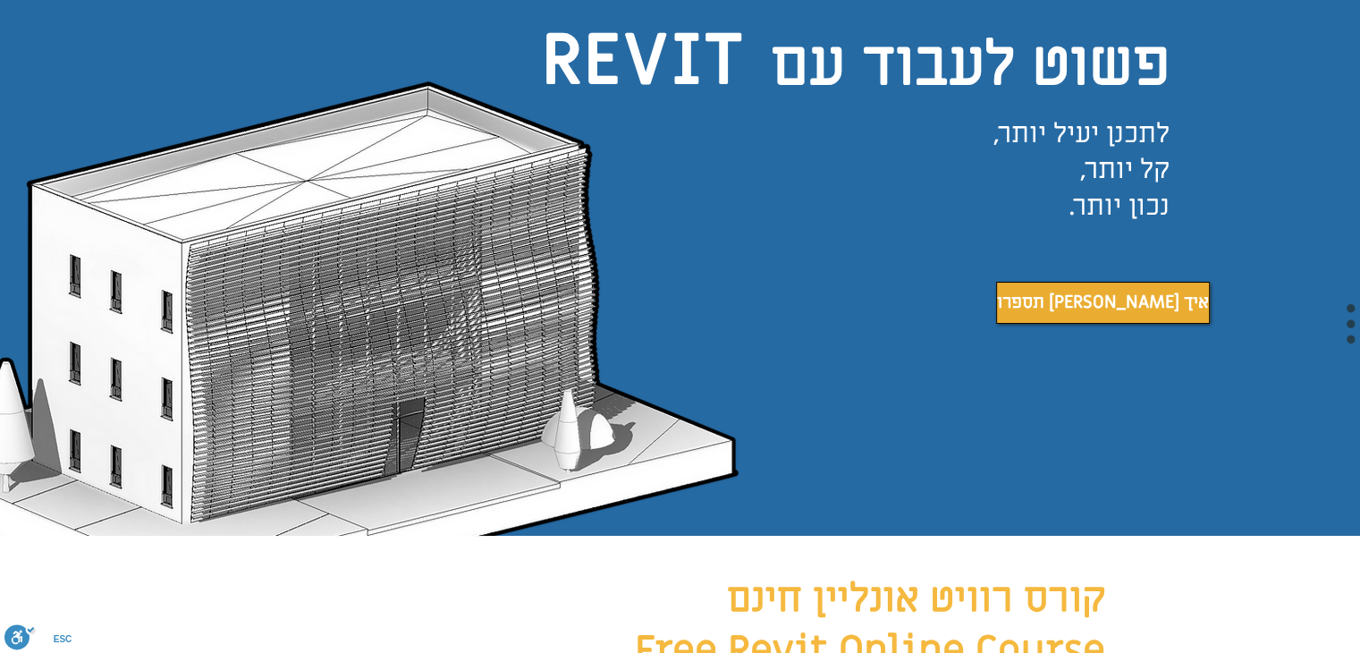
scroll to position [227, 0]
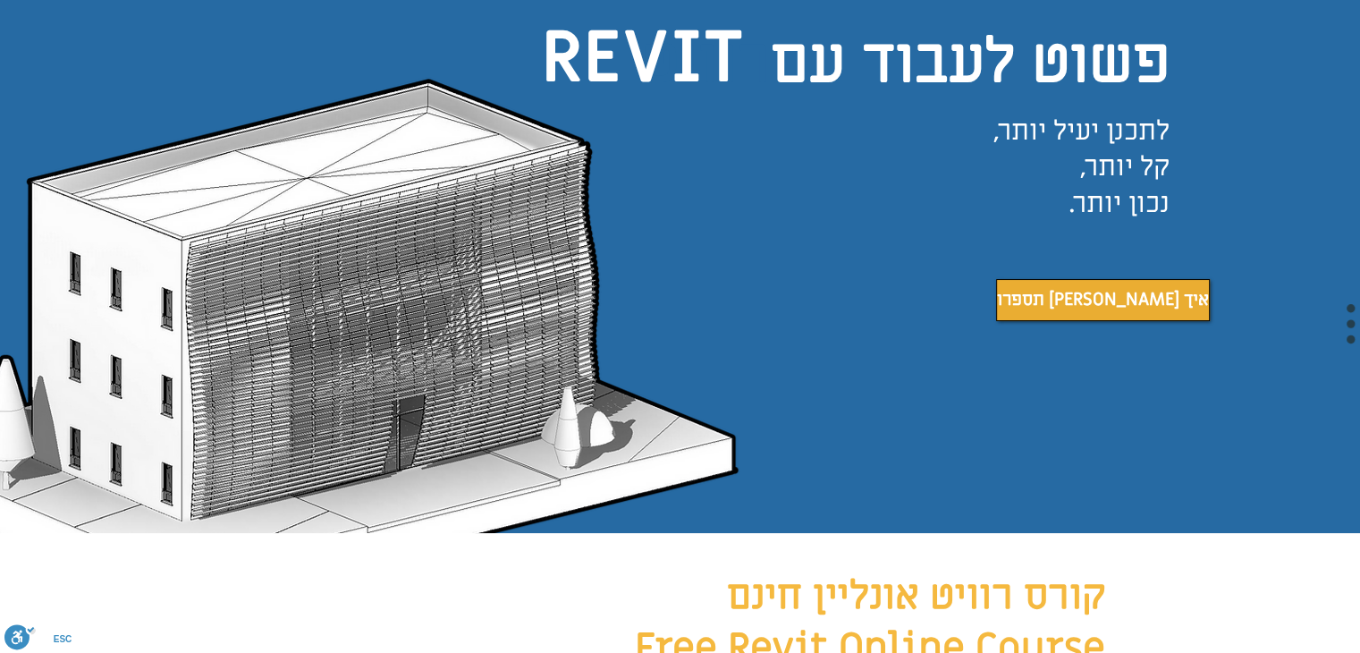
click at [331, 284] on img "main content" at bounding box center [306, 296] width 900 height 475
click at [1066, 314] on span "תספרו לי איך" at bounding box center [1103, 299] width 212 height 29
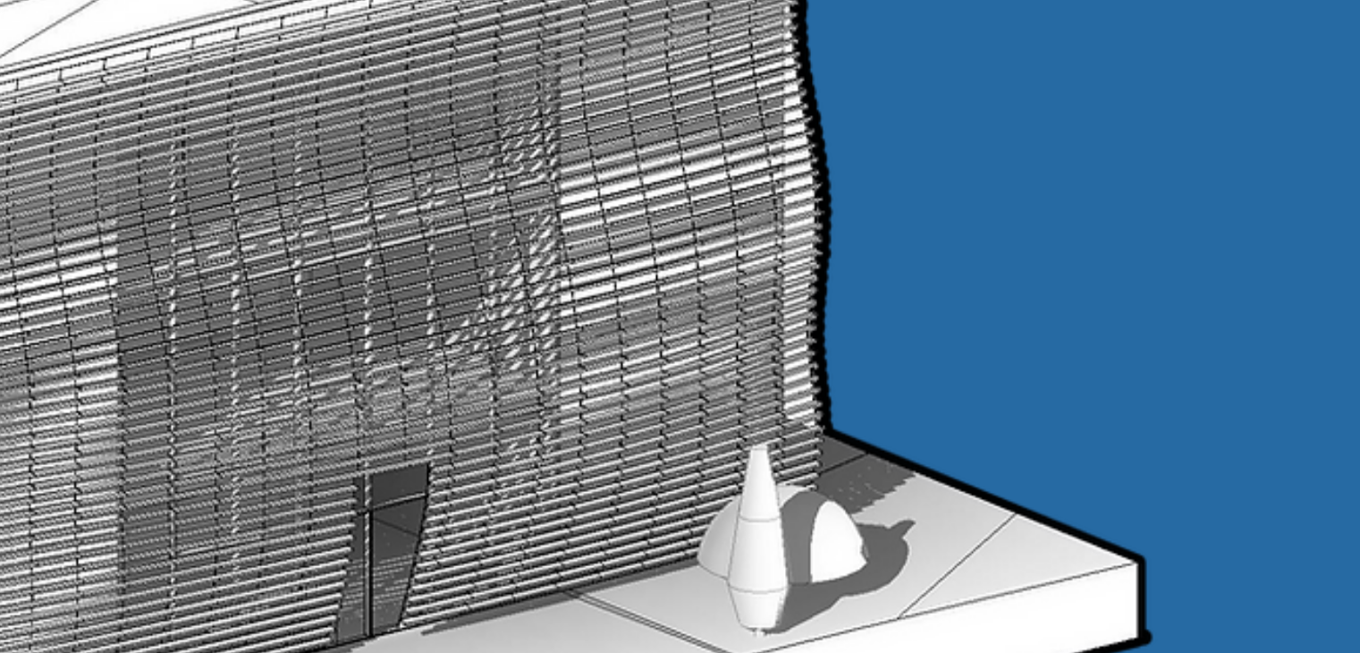
scroll to position [190, 0]
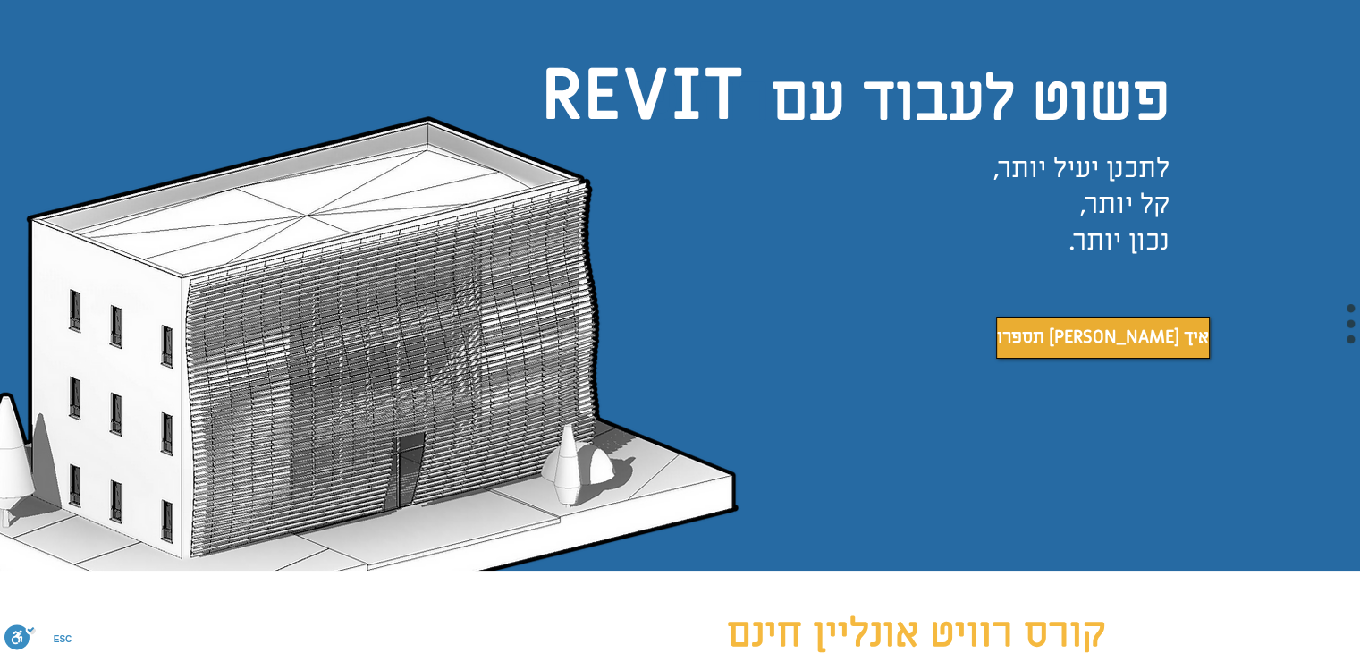
click at [479, 433] on img "main content" at bounding box center [306, 334] width 900 height 475
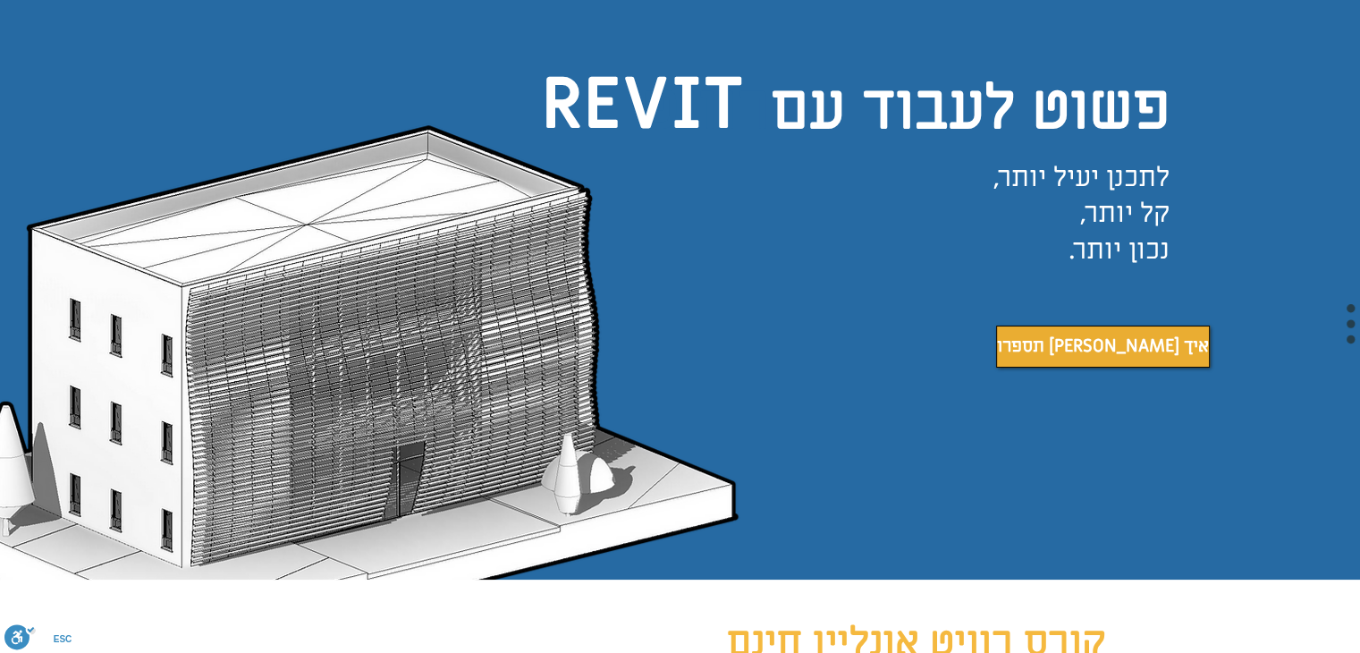
scroll to position [175, 0]
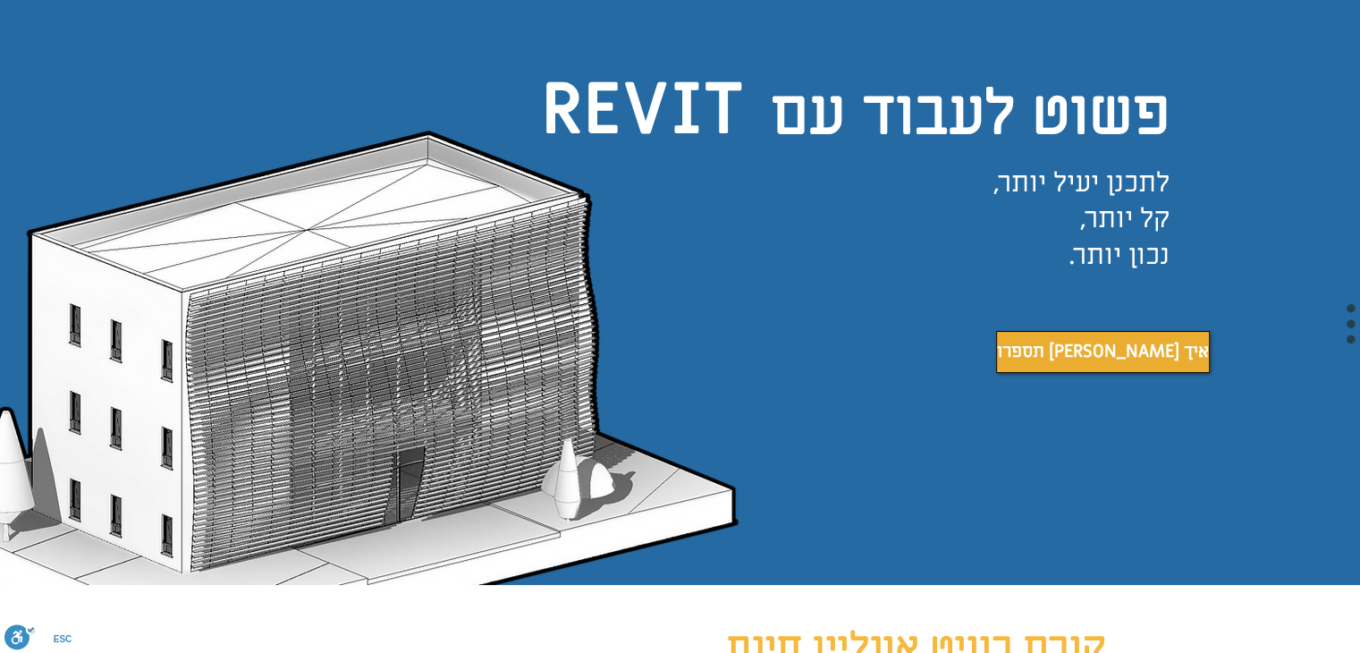
click at [622, 117] on img "main content" at bounding box center [306, 348] width 900 height 475
drag, startPoint x: 622, startPoint y: 117, endPoint x: 702, endPoint y: 93, distance: 84.0
click at [702, 93] on div "פשוט לעבוד עם רוויט REVIT לתכנן יעיל יותר, קל יותר, נכון יותר. תספרו לי איך" at bounding box center [680, 289] width 1360 height 593
click at [702, 93] on span "REVIT" at bounding box center [642, 110] width 203 height 95
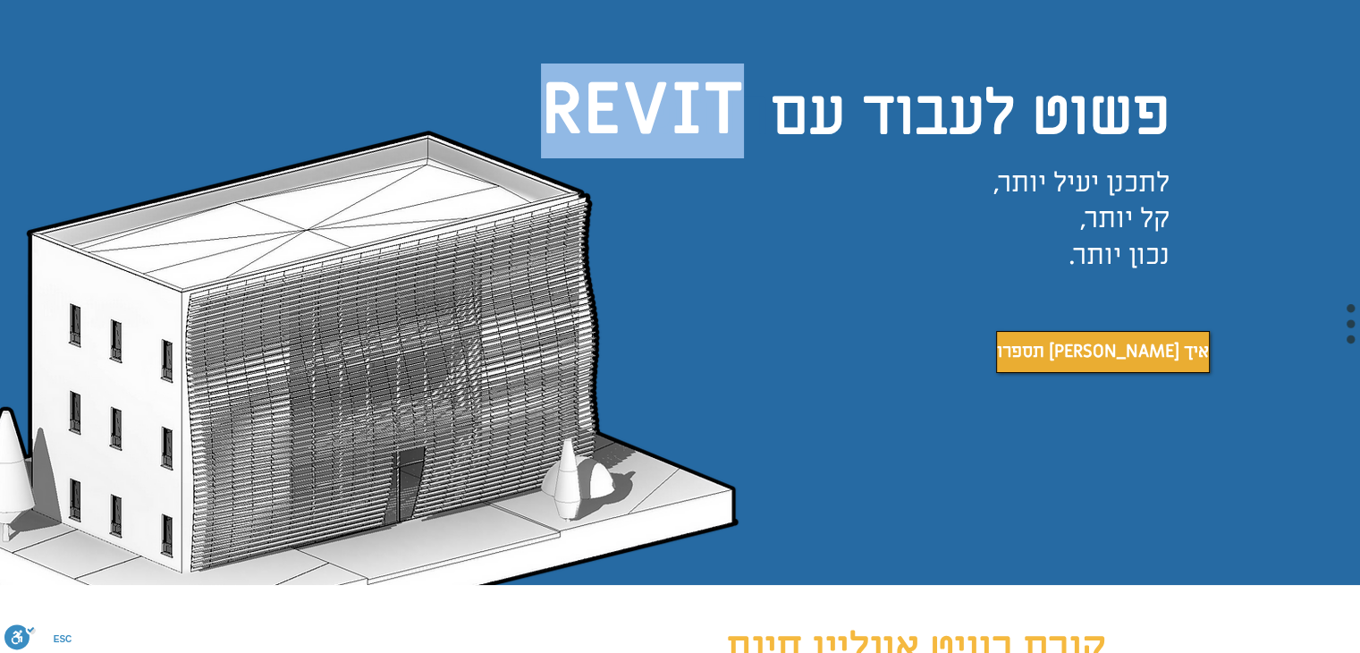
drag, startPoint x: 702, startPoint y: 93, endPoint x: 569, endPoint y: 99, distance: 133.4
click at [569, 99] on span "REVIT" at bounding box center [642, 110] width 203 height 95
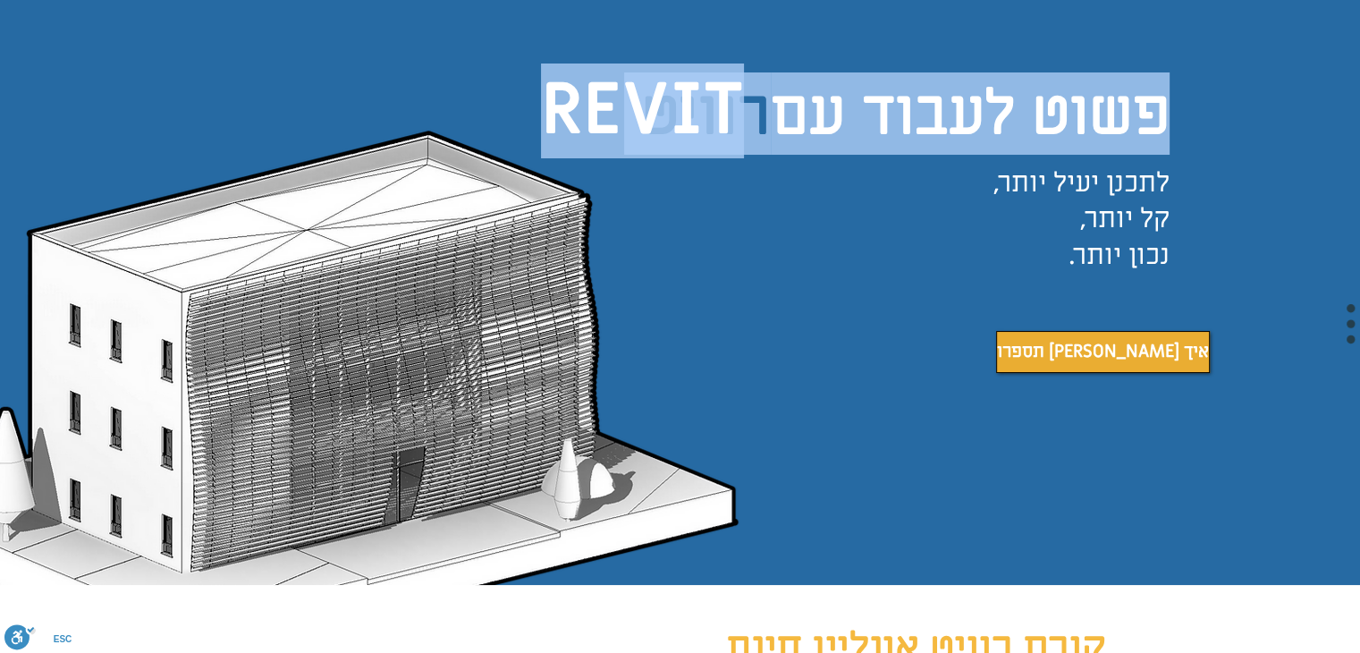
drag, startPoint x: 569, startPoint y: 99, endPoint x: 998, endPoint y: 62, distance: 430.9
click at [998, 62] on div "פשוט לעבוד עם רוויט REVIT לתכנן יעיל יותר, קל יותר, נכון יותר. תספרו לי איך" at bounding box center [680, 289] width 1360 height 593
click at [998, 62] on div "main content" at bounding box center [680, 289] width 1360 height 593
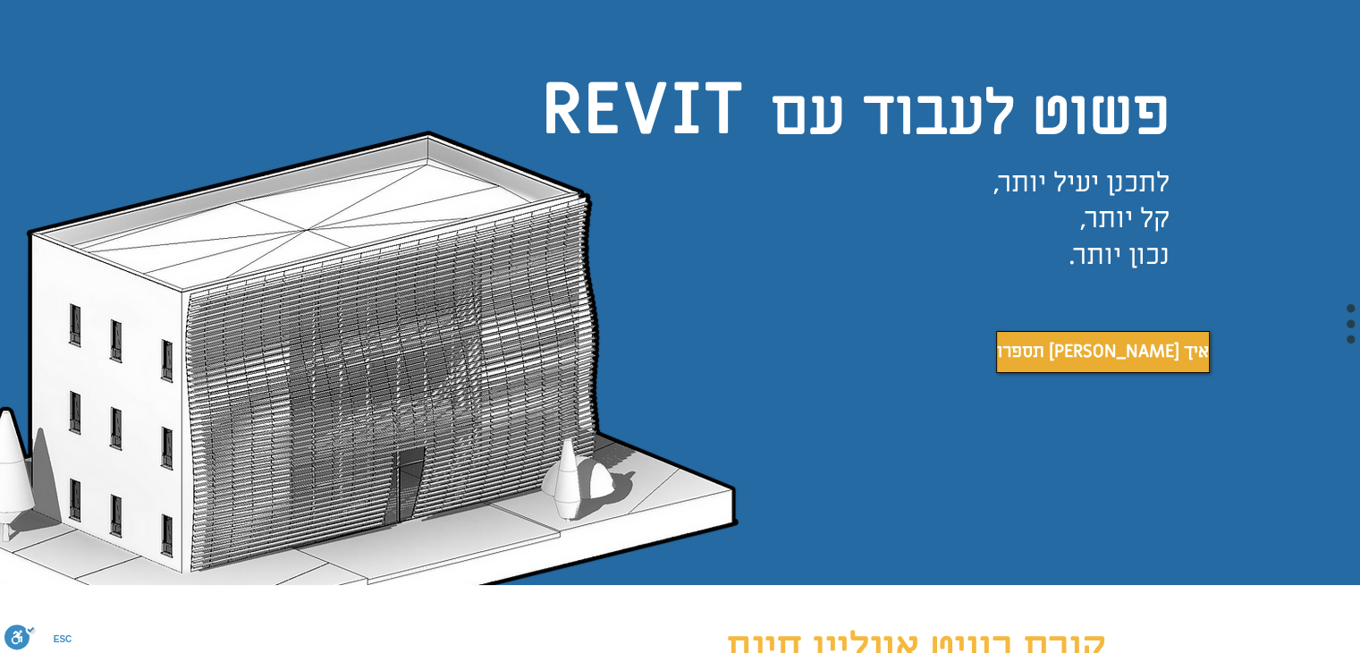
click at [998, 62] on div "main content" at bounding box center [680, 289] width 1360 height 593
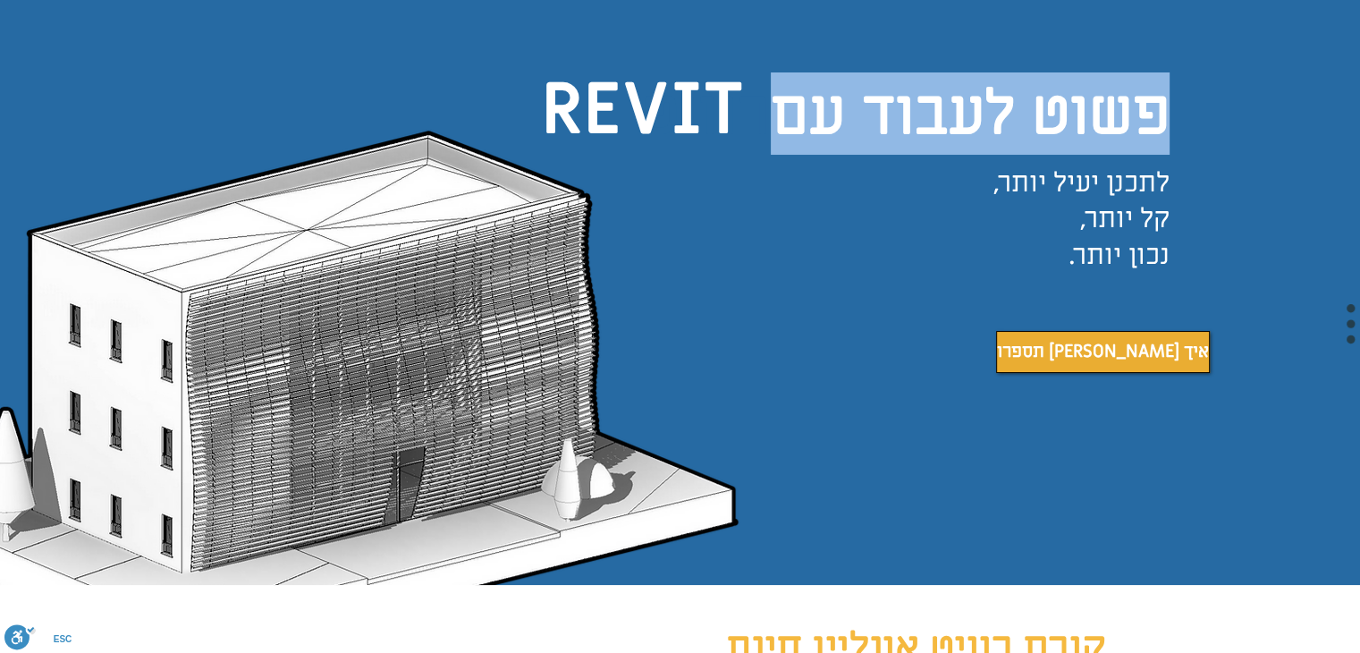
drag, startPoint x: 998, startPoint y: 62, endPoint x: 790, endPoint y: 135, distance: 220.9
click at [790, 135] on div "פשוט לעבוד עם רוויט REVIT לתכנן יעיל יותר, קל יותר, נכון יותר. תספרו לי איך" at bounding box center [680, 289] width 1360 height 593
click at [790, 135] on span "פשוט לעבוד עם" at bounding box center [970, 113] width 399 height 82
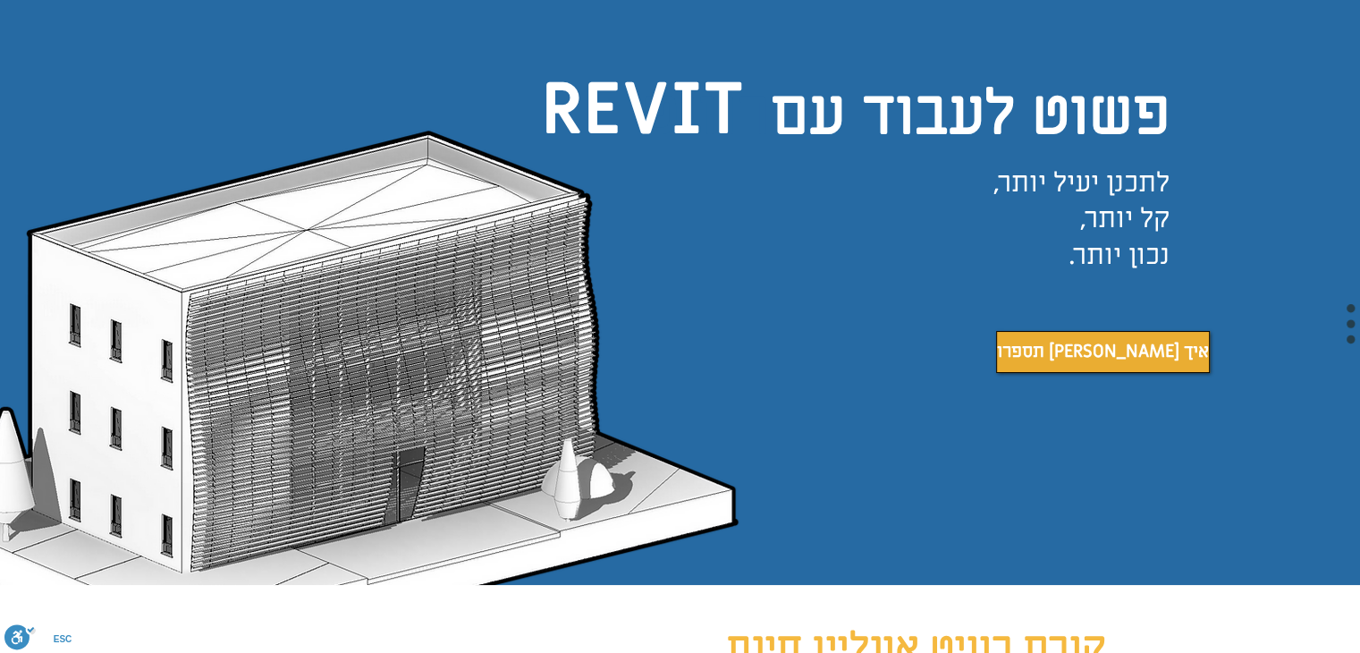
click at [790, 135] on span "פשוט לעבוד עם" at bounding box center [970, 113] width 399 height 82
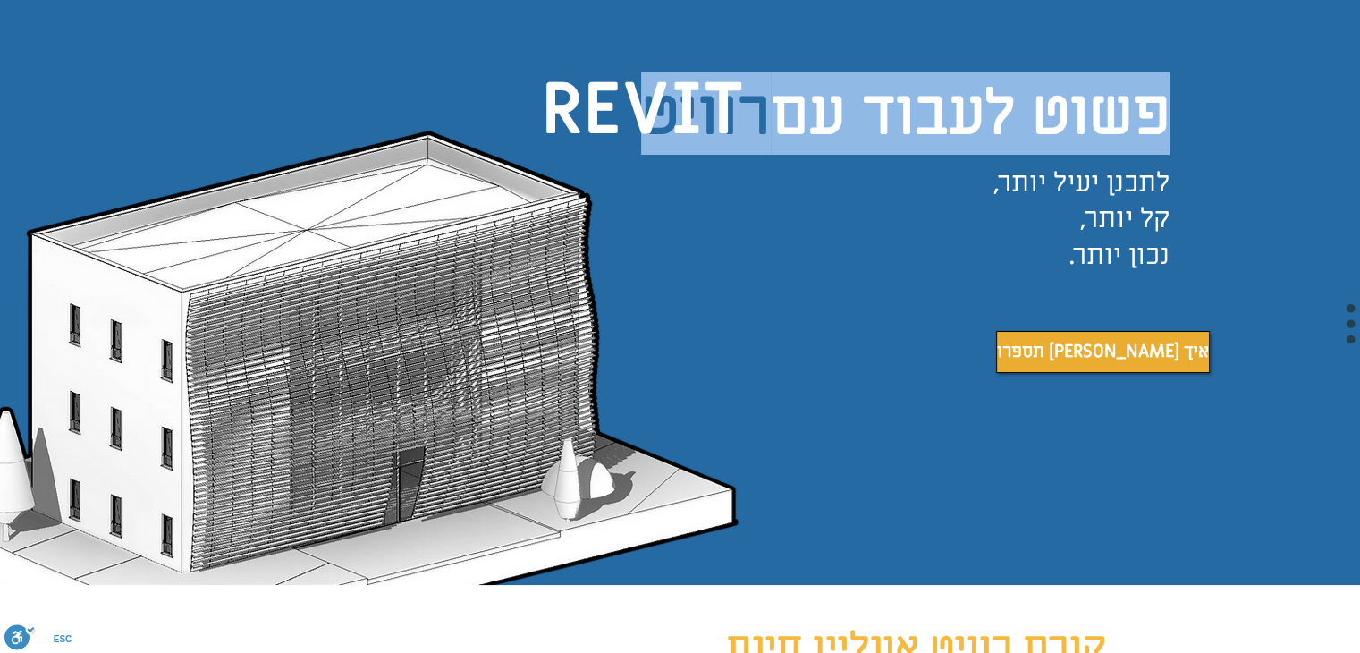
drag, startPoint x: 790, startPoint y: 135, endPoint x: 836, endPoint y: 245, distance: 119.4
click at [836, 245] on div "פשוט לעבוד עם רוויט REVIT לתכנן יעיל יותר, קל יותר, נכון יותר. תספרו לי איך" at bounding box center [680, 289] width 1360 height 593
click at [836, 245] on div "main content" at bounding box center [680, 289] width 1360 height 593
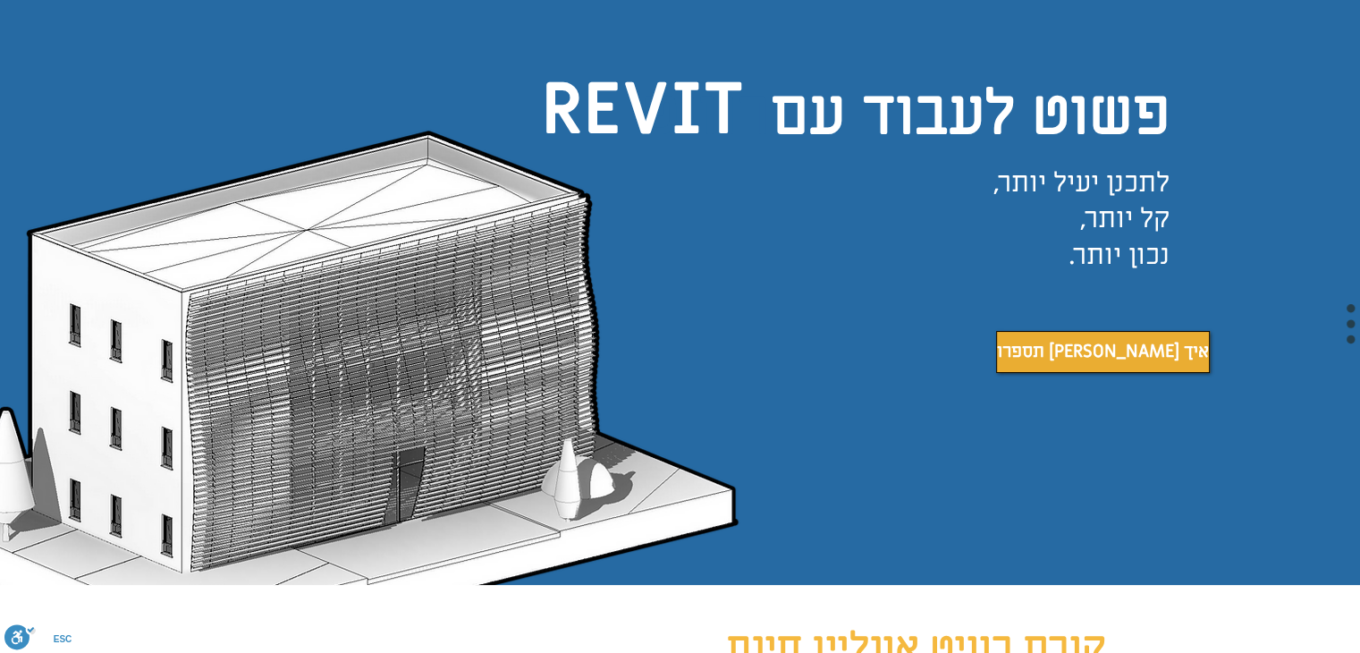
drag, startPoint x: 836, startPoint y: 245, endPoint x: 919, endPoint y: 54, distance: 208.7
click at [919, 54] on div "main content" at bounding box center [680, 289] width 1360 height 593
click at [891, 137] on span "פשוט לעבוד עם" at bounding box center [970, 113] width 399 height 82
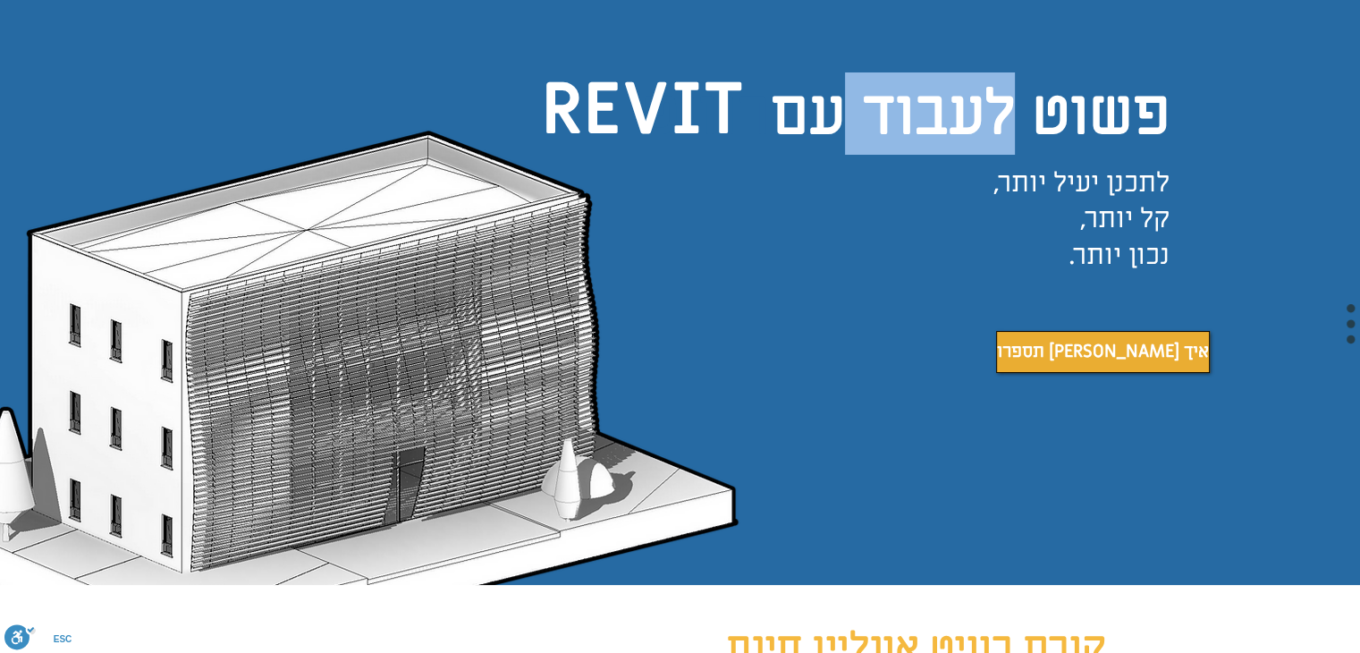
click at [891, 137] on span "פשוט לעבוד עם" at bounding box center [970, 113] width 399 height 82
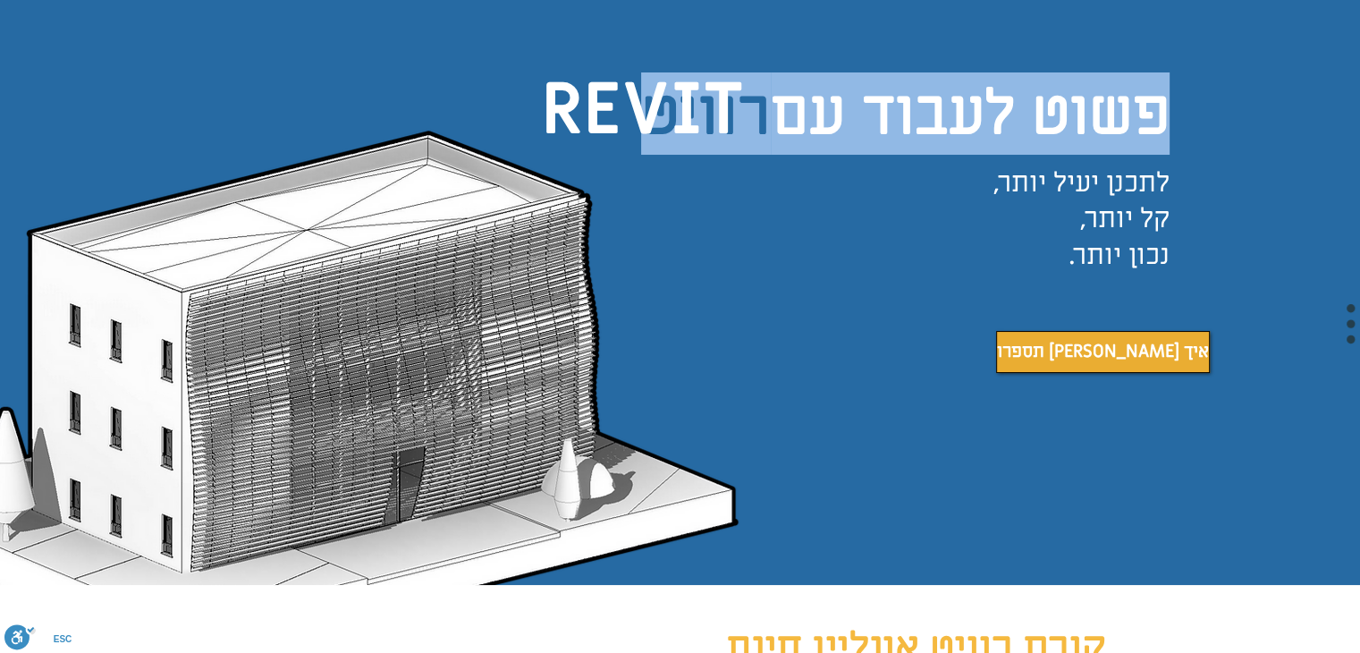
drag, startPoint x: 891, startPoint y: 137, endPoint x: 866, endPoint y: 241, distance: 106.7
click at [866, 241] on div "פשוט לעבוד עם רוויט REVIT לתכנן יעיל יותר, קל יותר, נכון יותר. תספרו לי איך" at bounding box center [680, 289] width 1360 height 593
click at [866, 241] on div "main content" at bounding box center [680, 289] width 1360 height 593
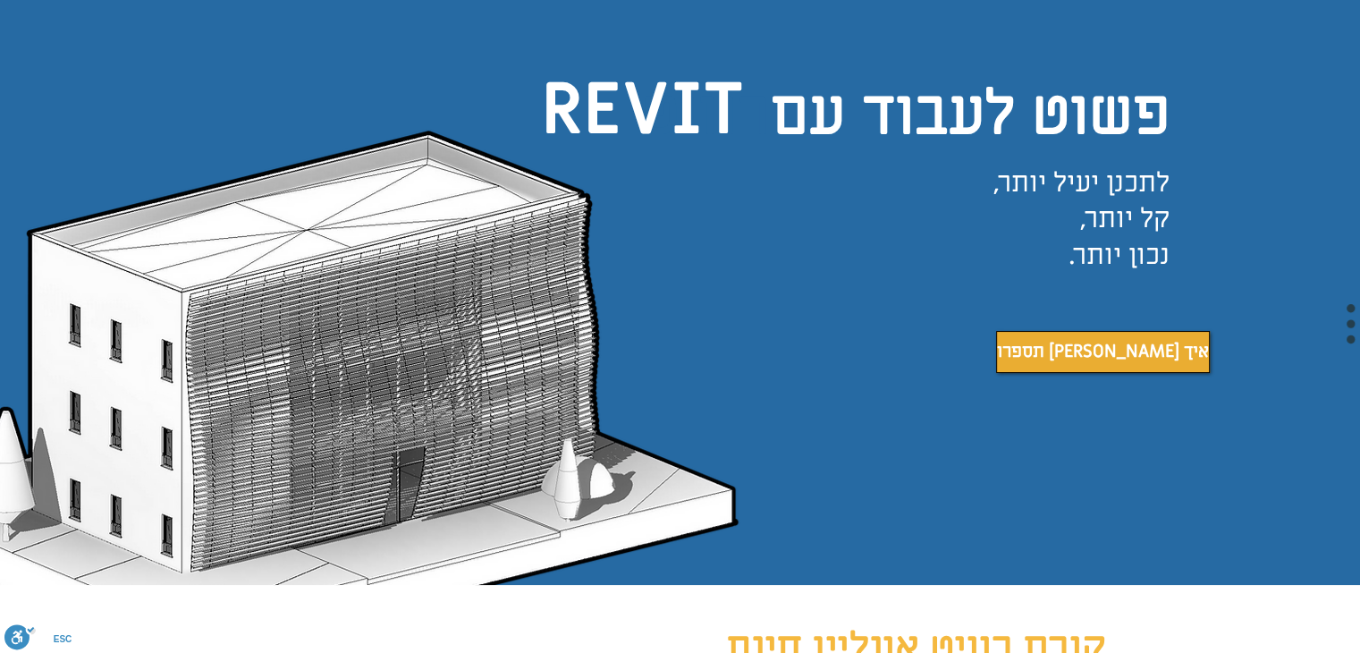
click at [954, 83] on span "פשוט לעבוד עם" at bounding box center [970, 113] width 399 height 82
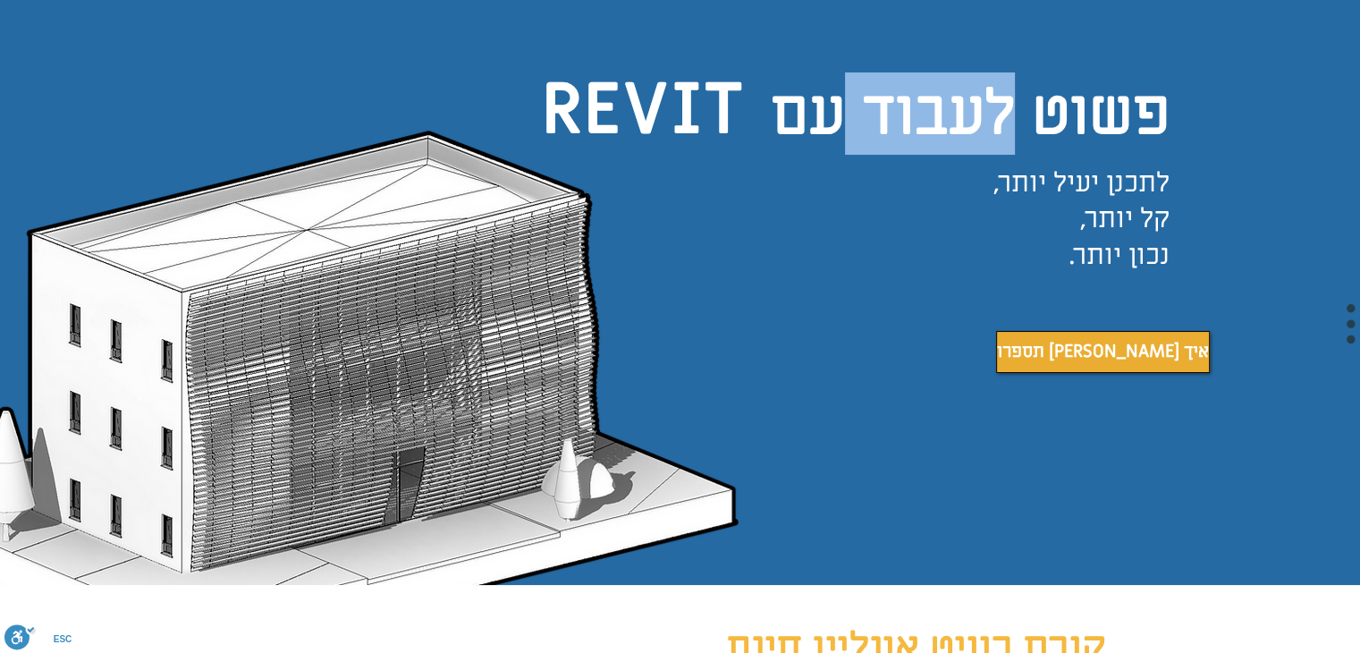
click at [954, 83] on span "פשוט לעבוד עם" at bounding box center [970, 113] width 399 height 82
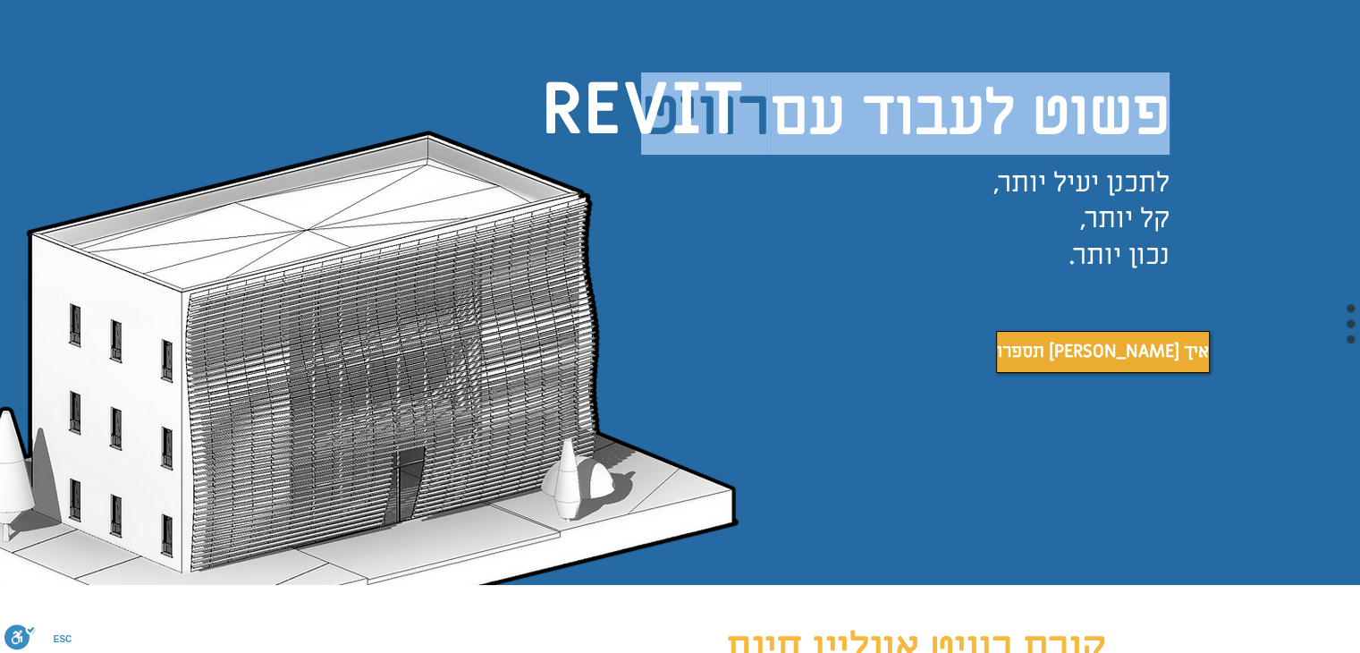
drag, startPoint x: 954, startPoint y: 83, endPoint x: 886, endPoint y: 122, distance: 78.1
click at [886, 122] on span "פשוט לעבוד עם" at bounding box center [970, 113] width 399 height 82
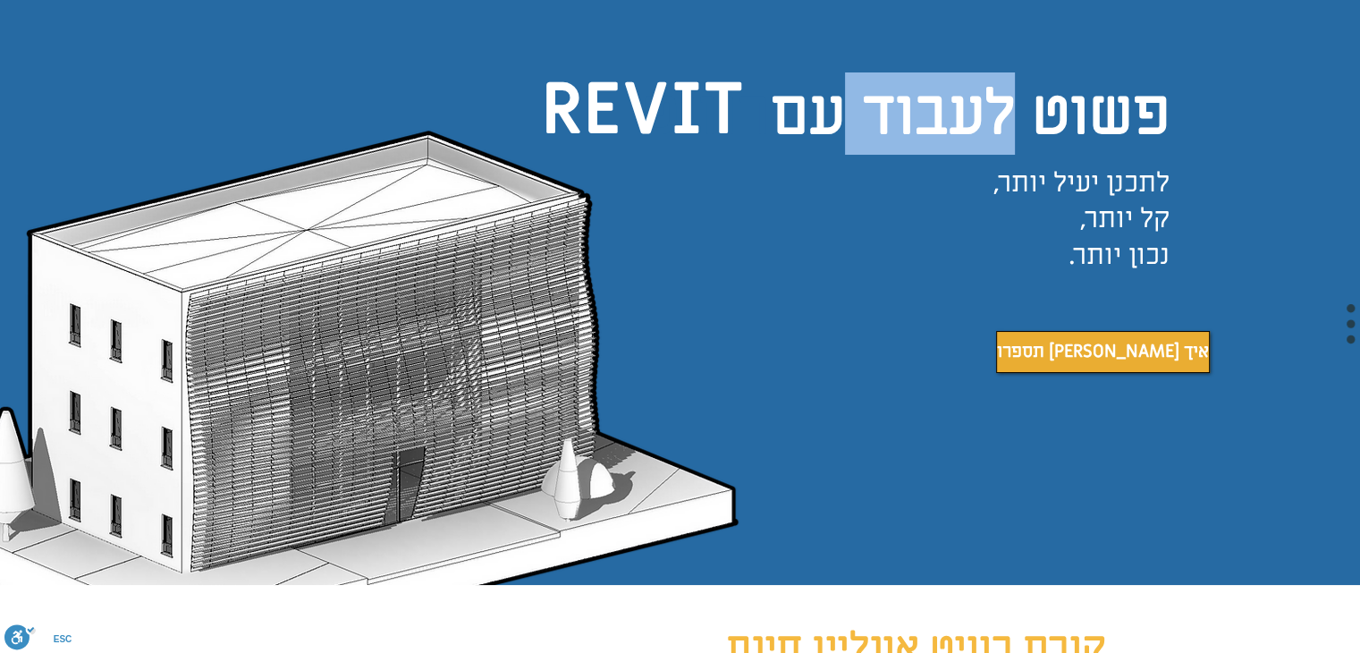
click at [886, 122] on span "פשוט לעבוד עם" at bounding box center [970, 113] width 399 height 82
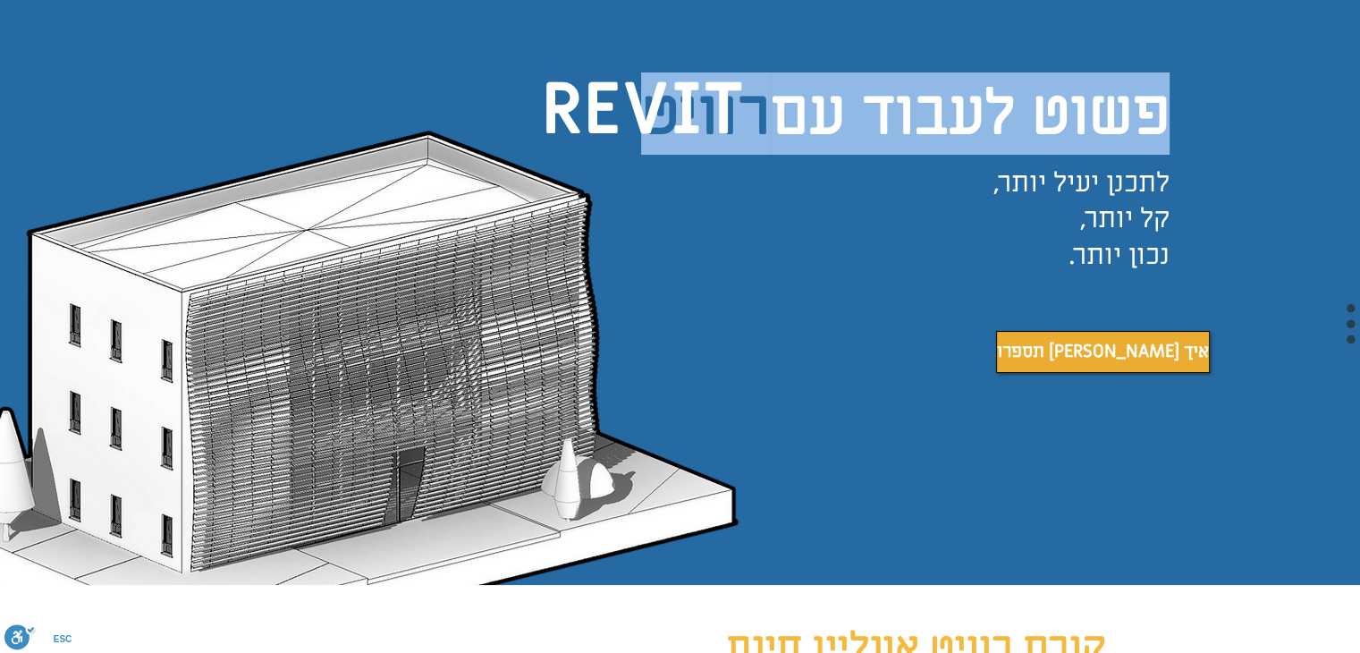
click at [886, 122] on span "פשוט לעבוד עם" at bounding box center [970, 113] width 399 height 82
drag, startPoint x: 886, startPoint y: 122, endPoint x: 889, endPoint y: 204, distance: 82.3
click at [889, 148] on h1 "פשוט לעבוד עם רוויט" at bounding box center [901, 114] width 537 height 69
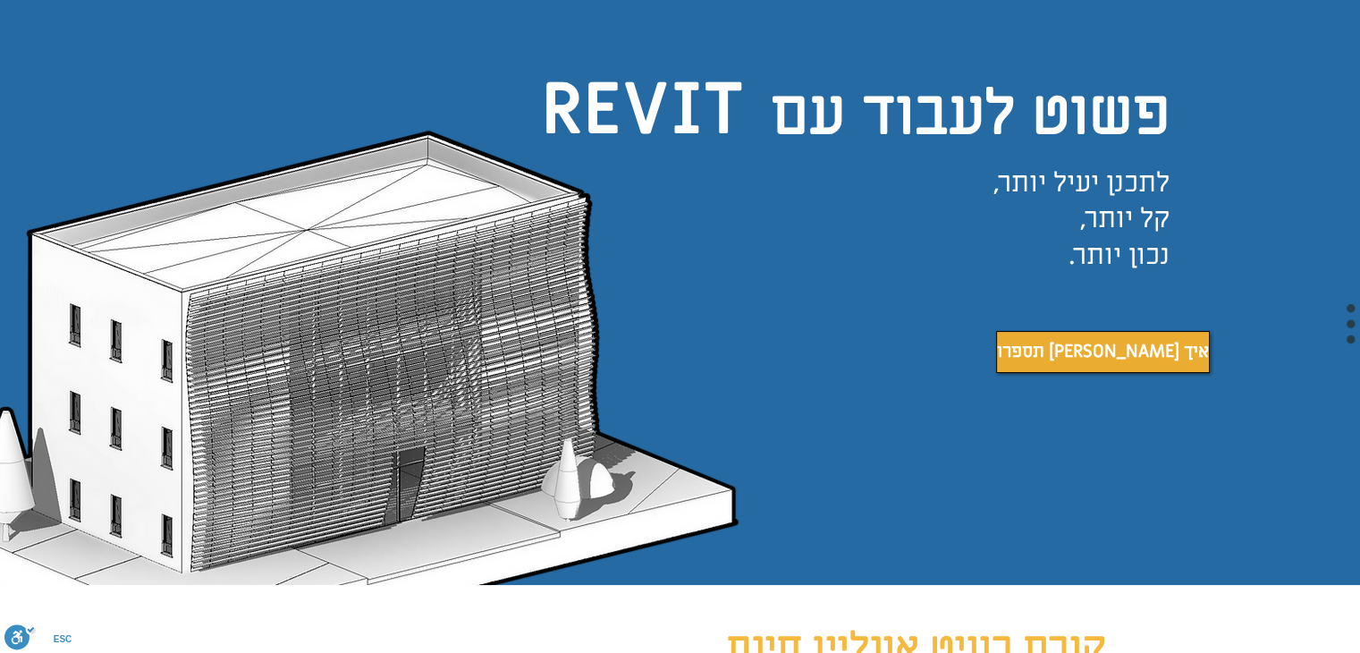
click at [889, 148] on h1 "פשוט לעבוד עם רוויט" at bounding box center [901, 114] width 537 height 69
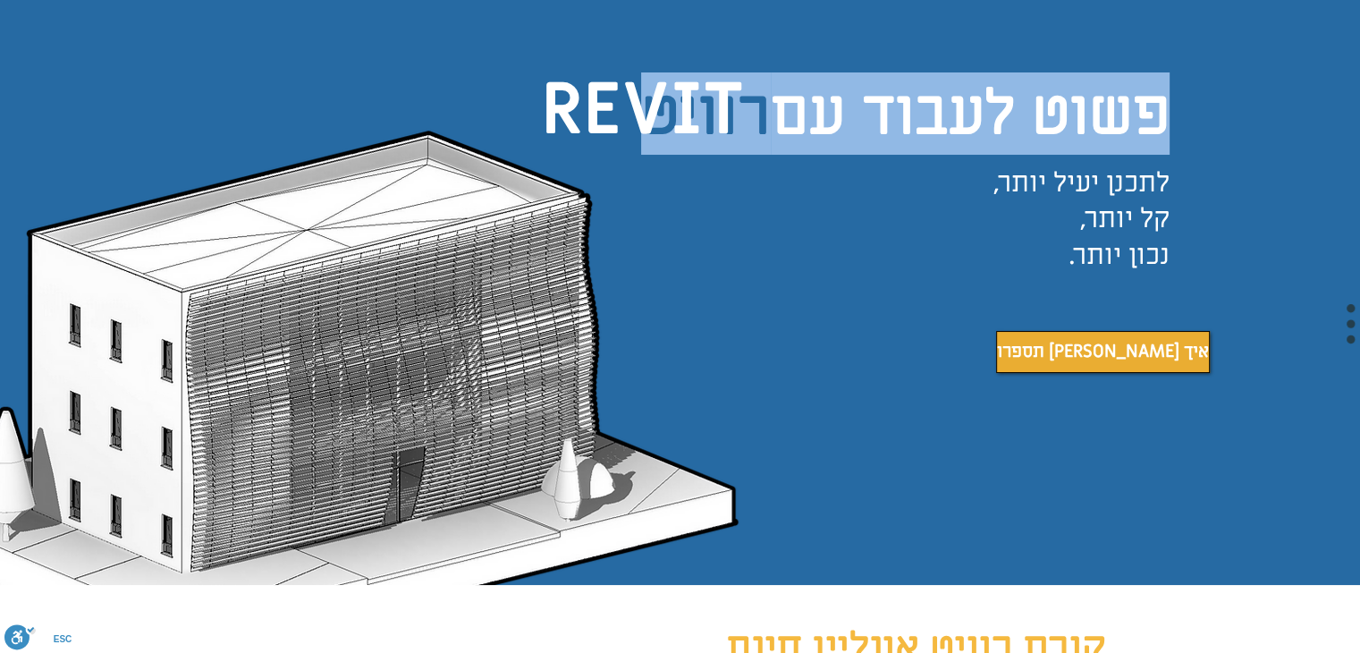
scroll to position [0, 0]
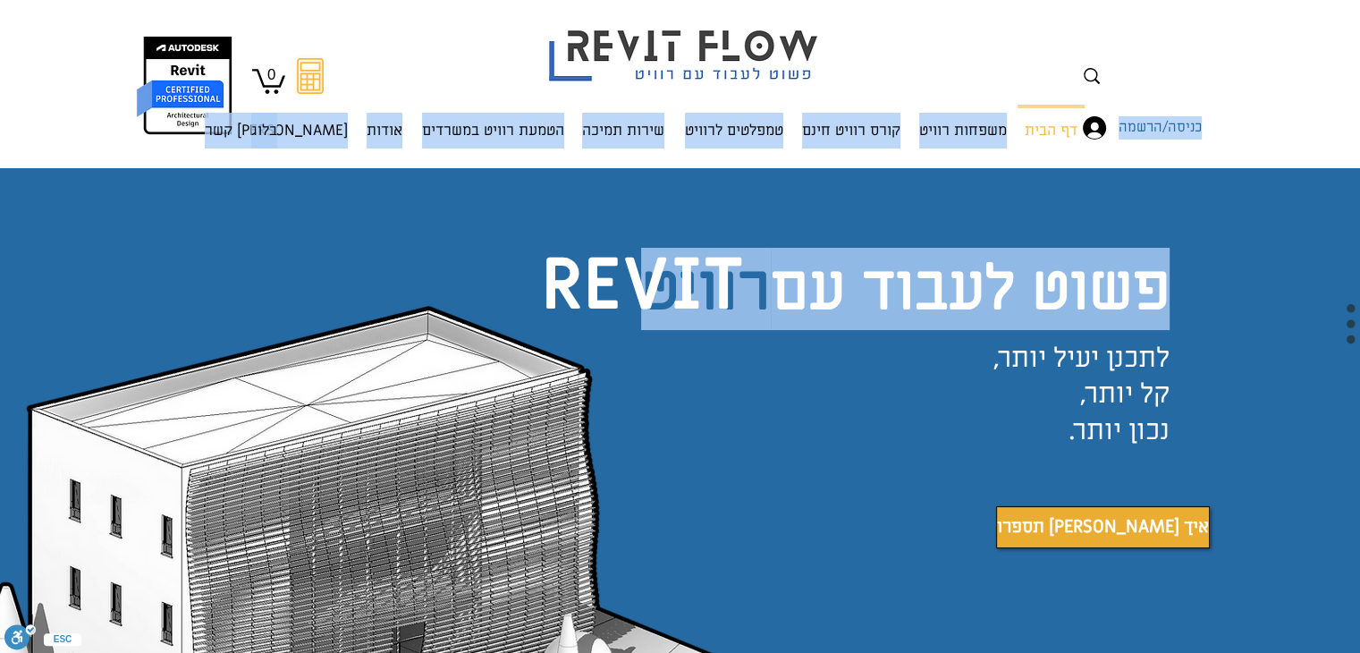
drag, startPoint x: 889, startPoint y: 204, endPoint x: 903, endPoint y: 182, distance: 26.5
click at [903, 182] on div "פשוט לעבוד עם רוויט REVIT לתכנן יעיל יותר, קל יותר, נכון יותר. תספרו לי איך" at bounding box center [680, 464] width 1360 height 593
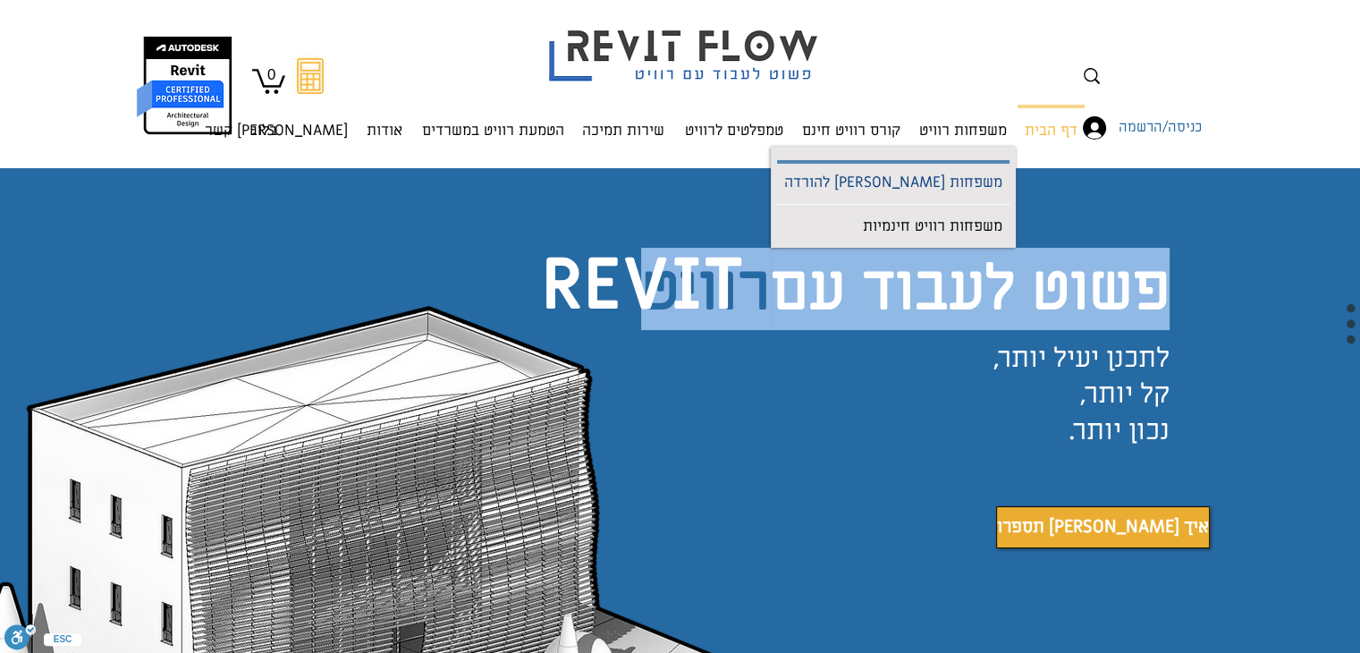
click at [903, 182] on p "משפחות [PERSON_NAME] להורדה" at bounding box center [893, 184] width 233 height 40
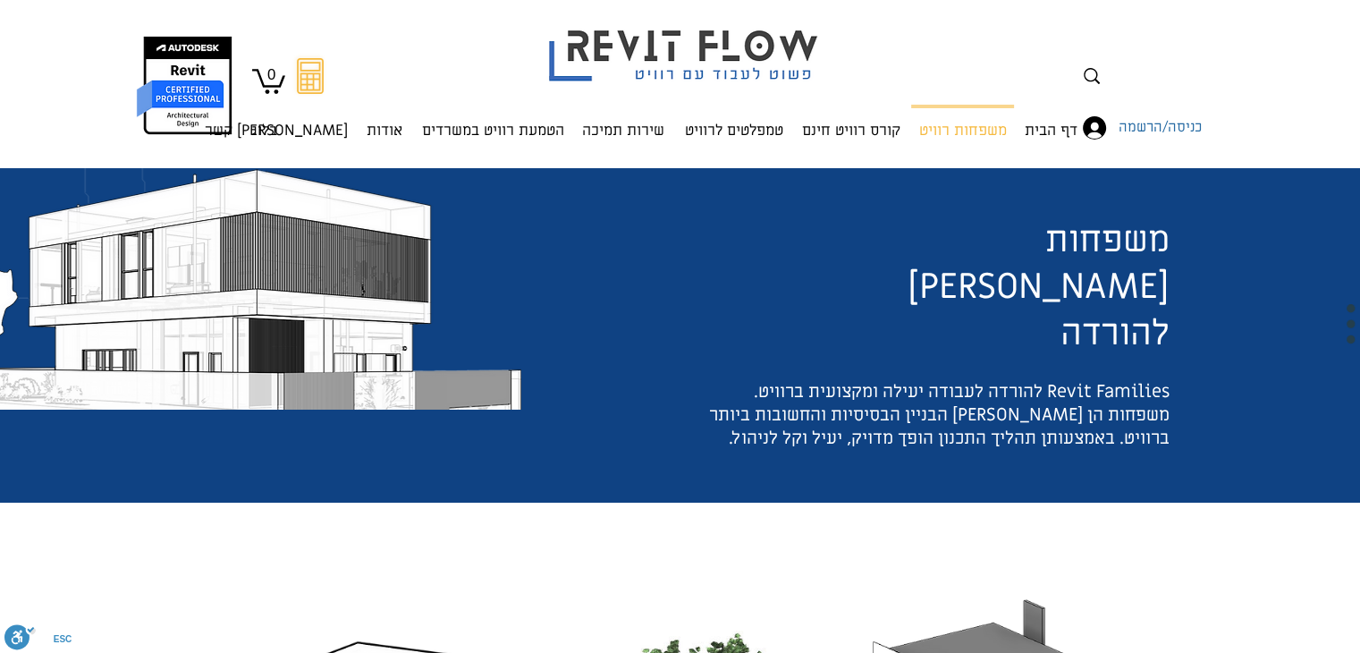
drag, startPoint x: 333, startPoint y: 210, endPoint x: 370, endPoint y: 409, distance: 202.1
click at [370, 409] on img "main content" at bounding box center [228, 288] width 588 height 241
click at [521, 326] on div "main content" at bounding box center [680, 335] width 1360 height 334
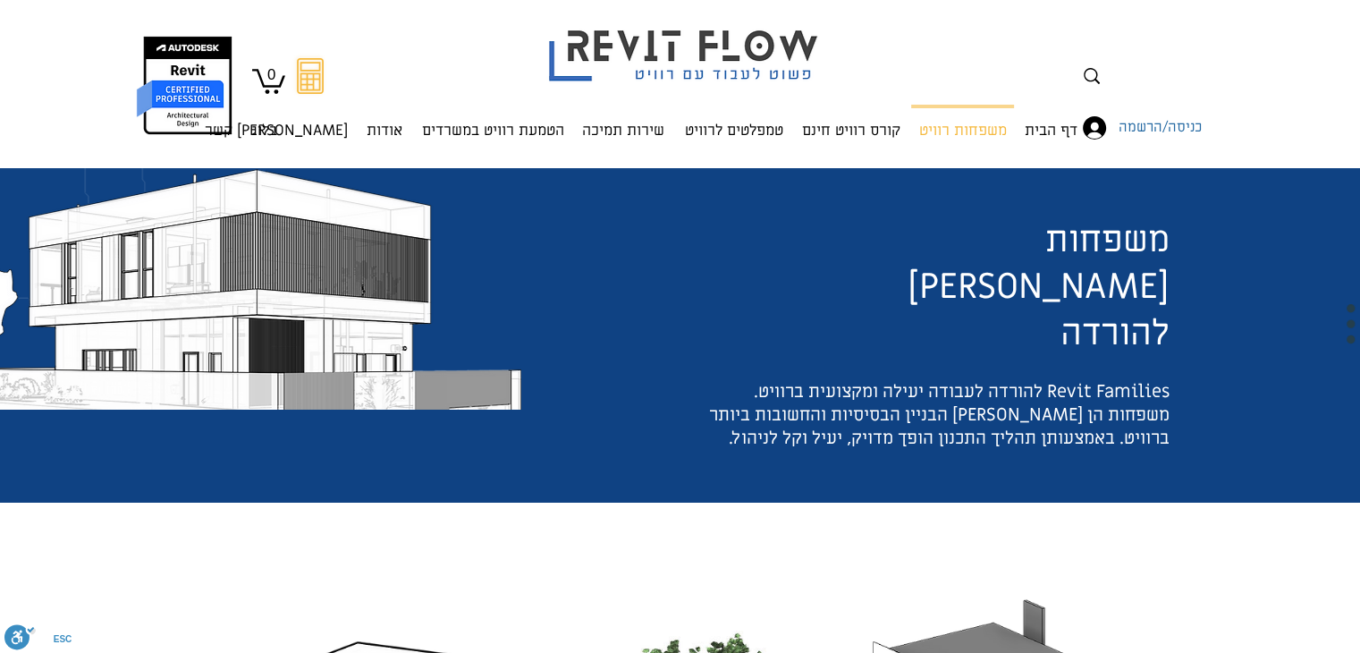
click at [521, 326] on div "main content" at bounding box center [680, 335] width 1360 height 334
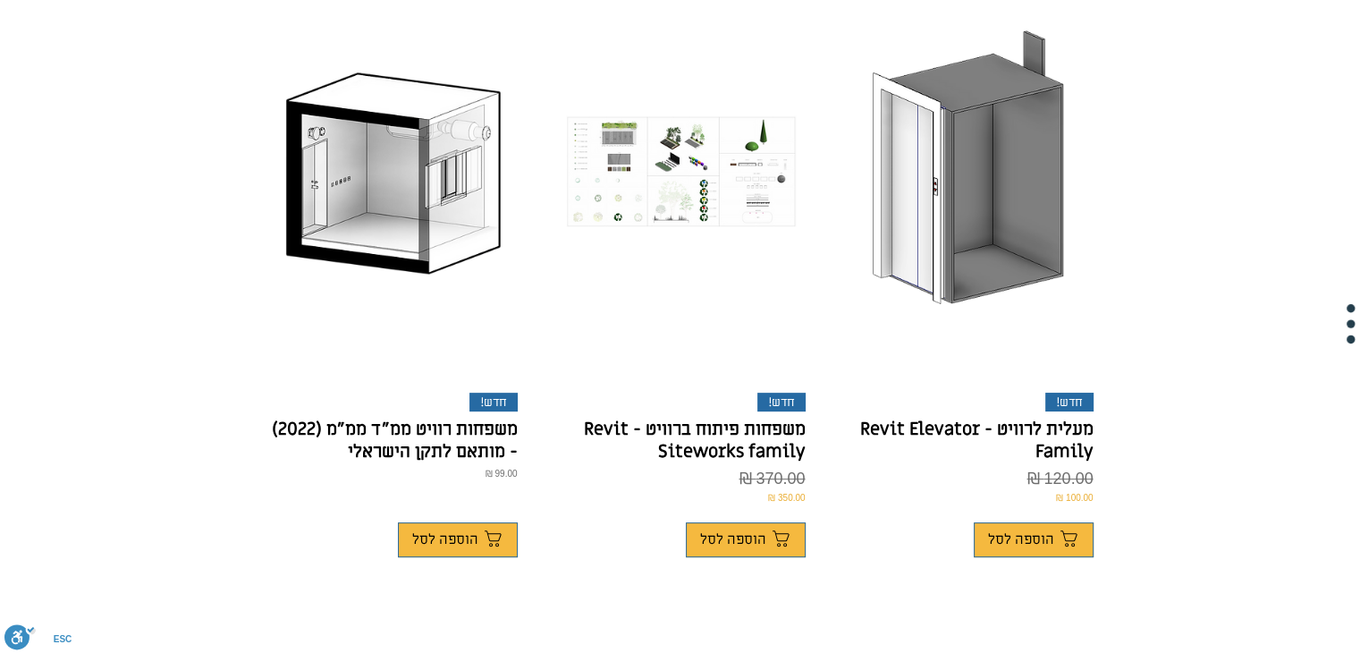
scroll to position [537, 0]
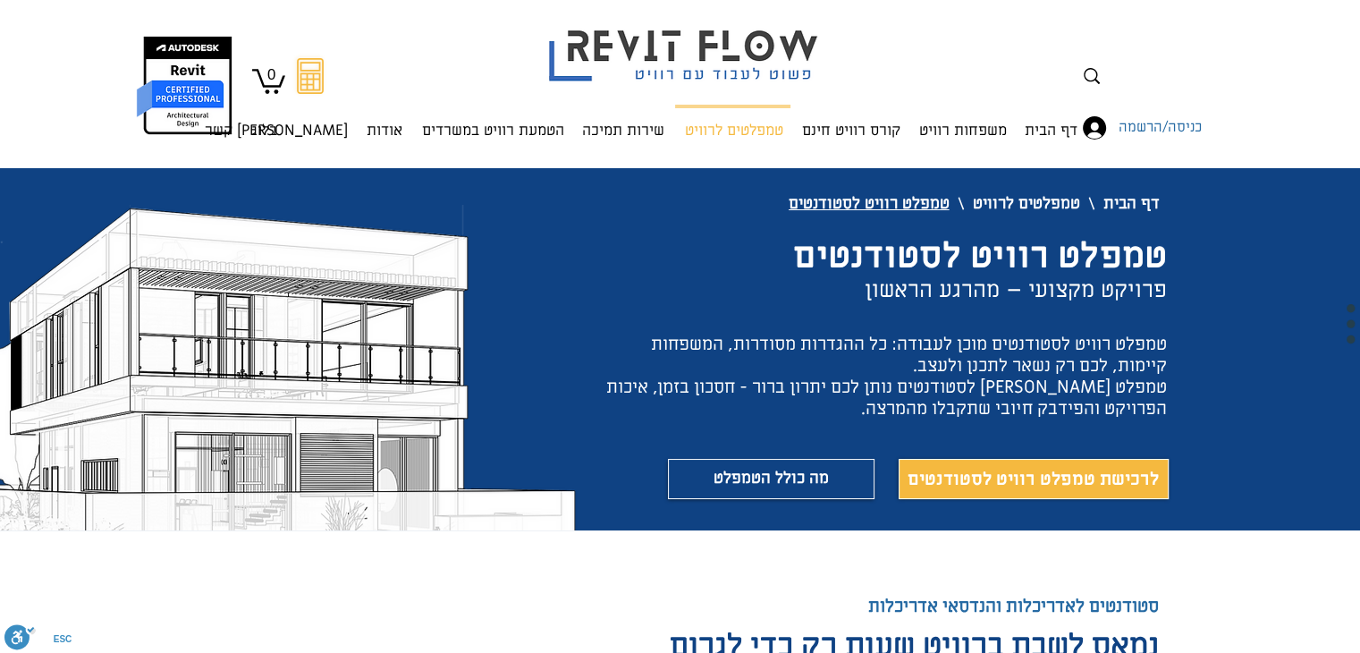
click at [390, 220] on img "main content" at bounding box center [234, 368] width 689 height 326
click at [873, 126] on p "קורס רוויט חינם" at bounding box center [851, 131] width 113 height 47
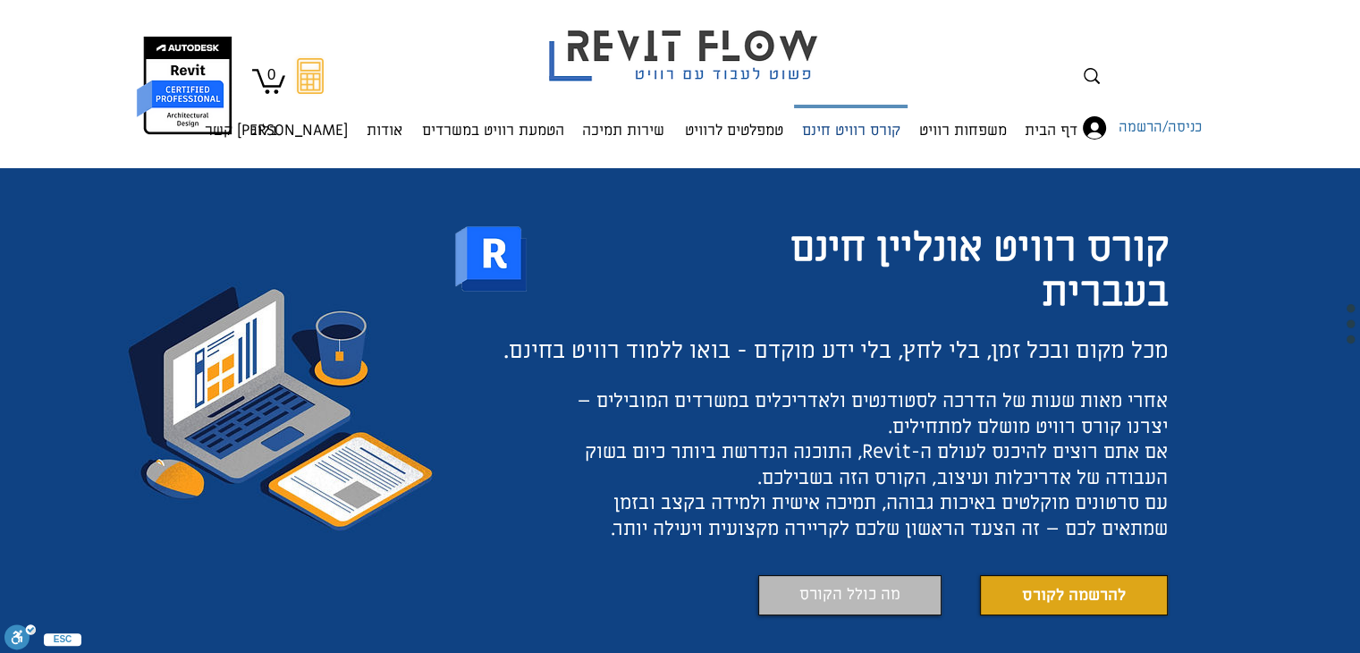
click at [866, 144] on p "קורס רוויט חינם" at bounding box center [851, 131] width 113 height 47
click at [499, 116] on p "הטמעת רוויט במשרדים" at bounding box center [493, 131] width 157 height 47
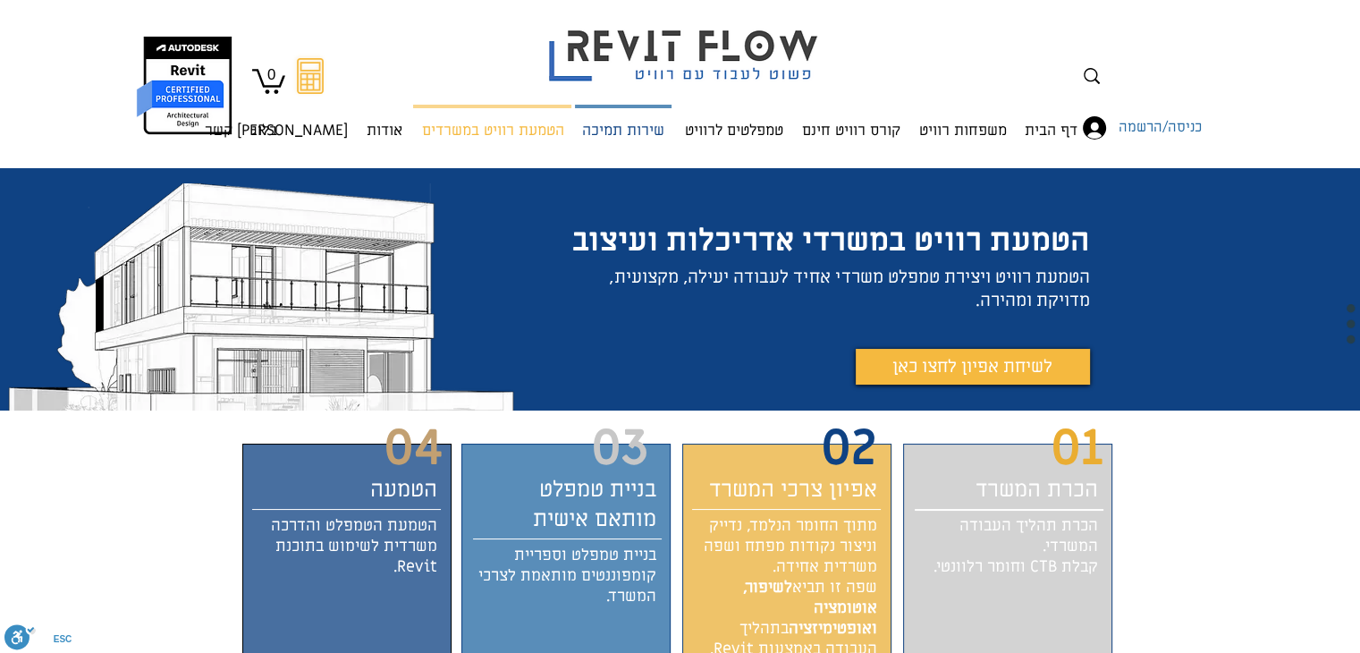
click at [663, 128] on p "שירות תמיכה" at bounding box center [623, 131] width 97 height 47
click at [636, 132] on p "שירות תמיכה" at bounding box center [623, 131] width 97 height 47
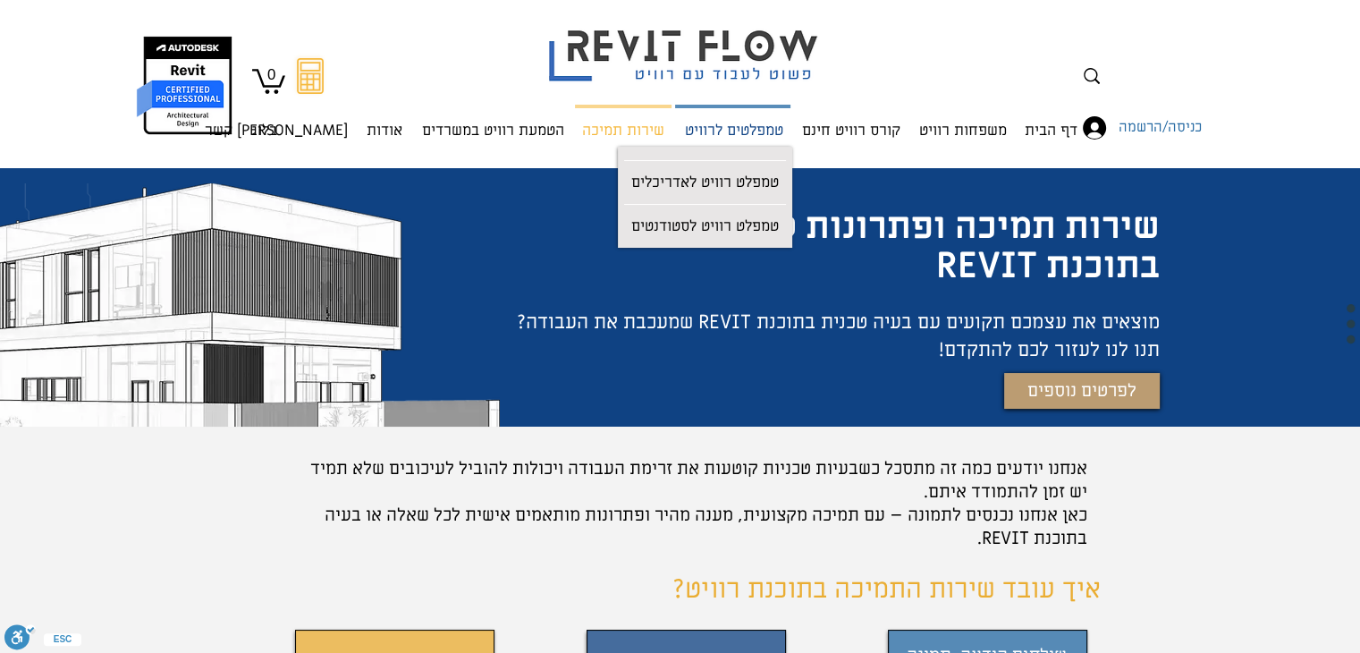
click at [740, 130] on p "טמפלטים לרוויט" at bounding box center [734, 131] width 113 height 47
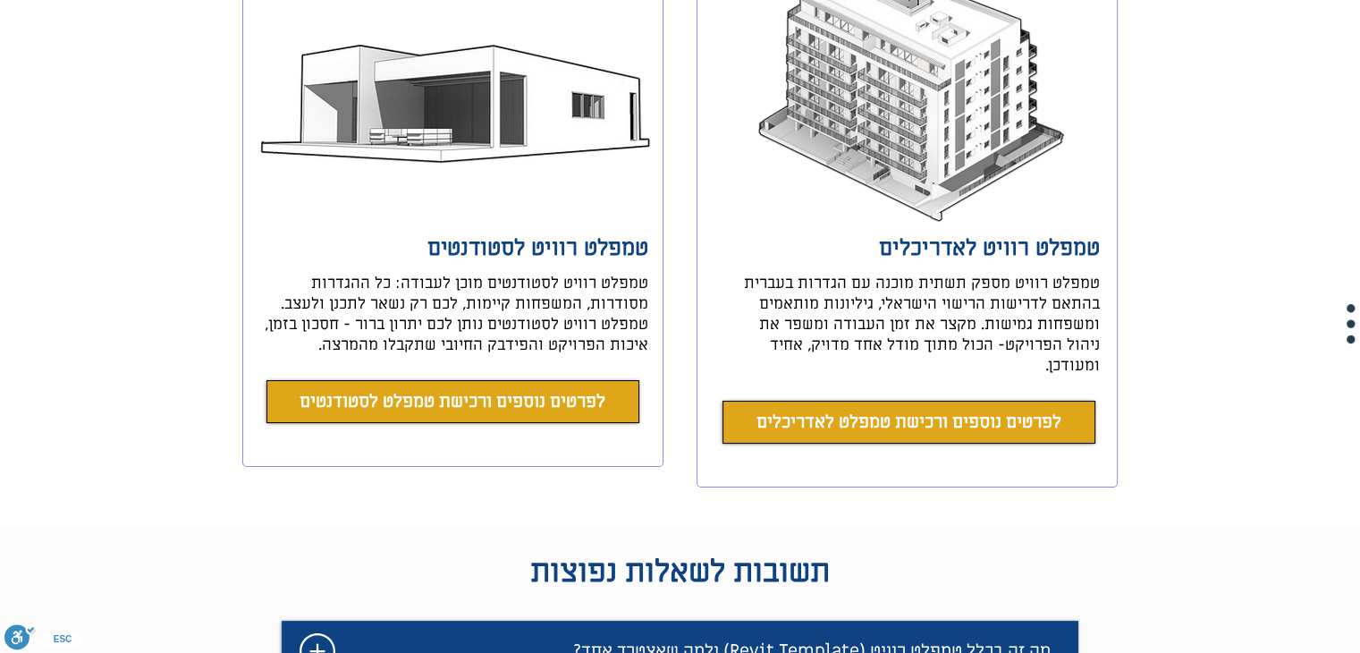
scroll to position [450, 0]
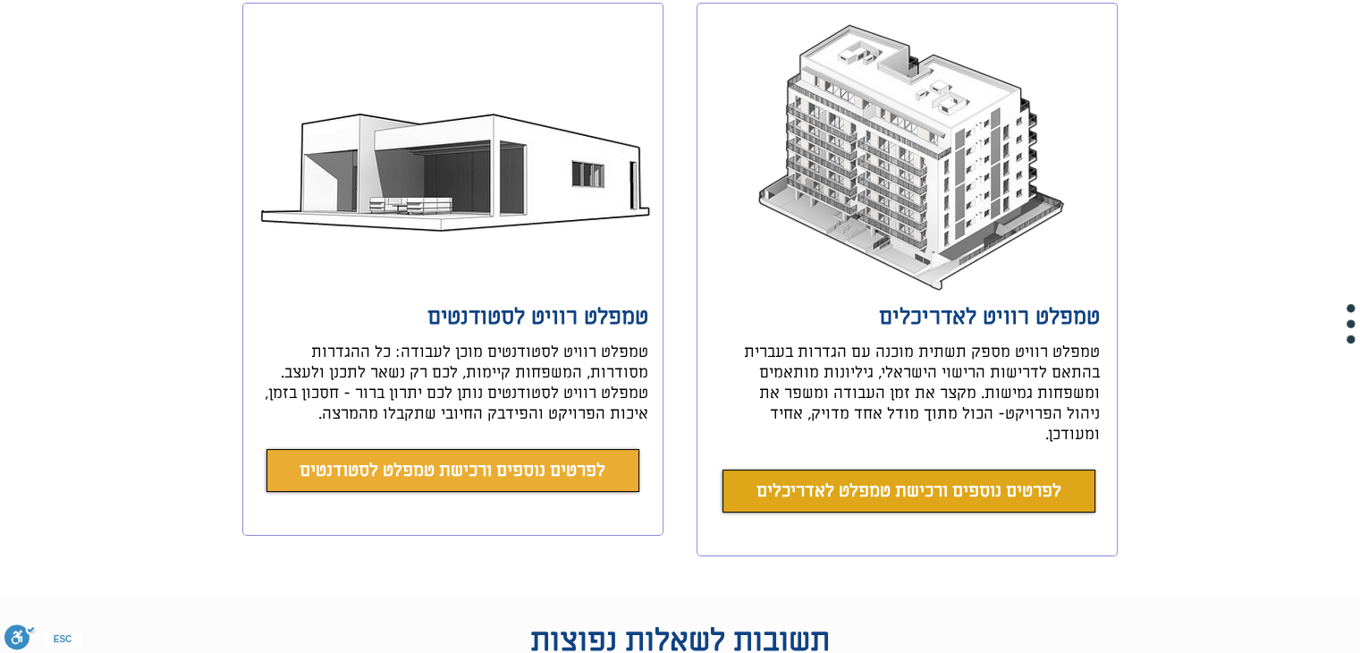
click at [447, 457] on link "לפרטים נוספים ורכישת טמפלט לסטודנטים" at bounding box center [453, 470] width 373 height 43
click at [438, 480] on span "לפרטים נוספים ורכישת טמפלט לסטודנטים" at bounding box center [453, 470] width 306 height 25
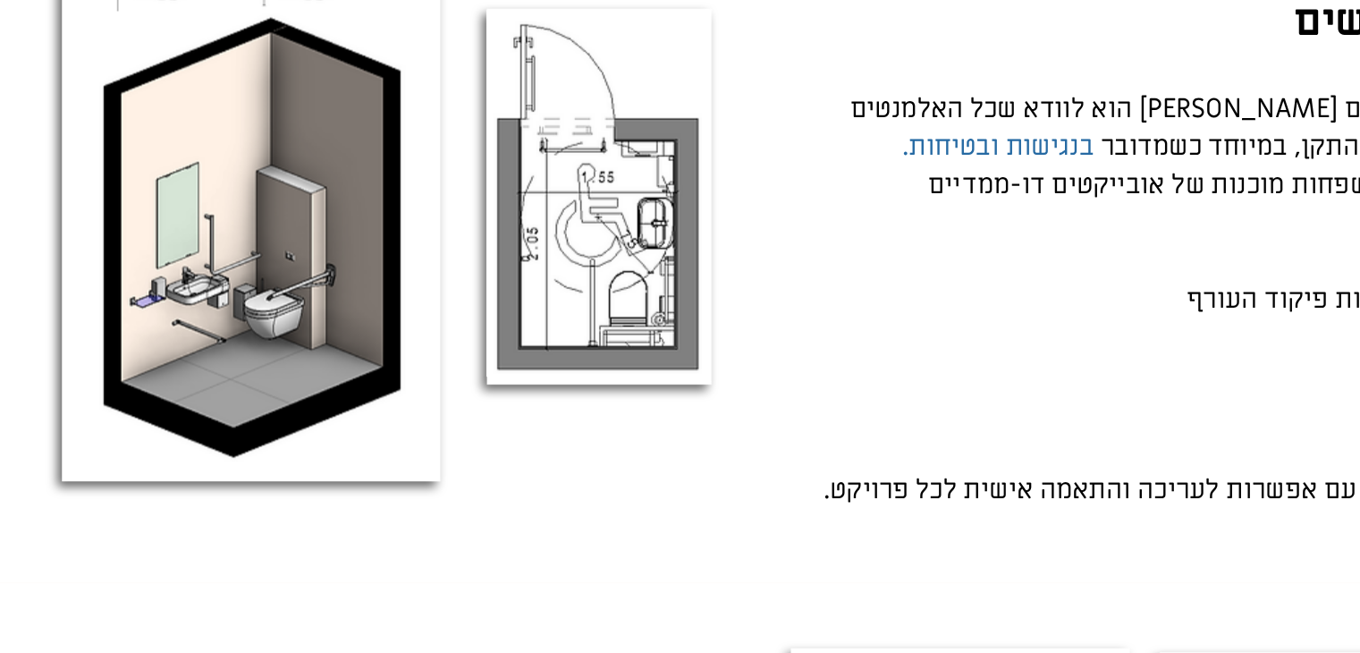
scroll to position [1493, 0]
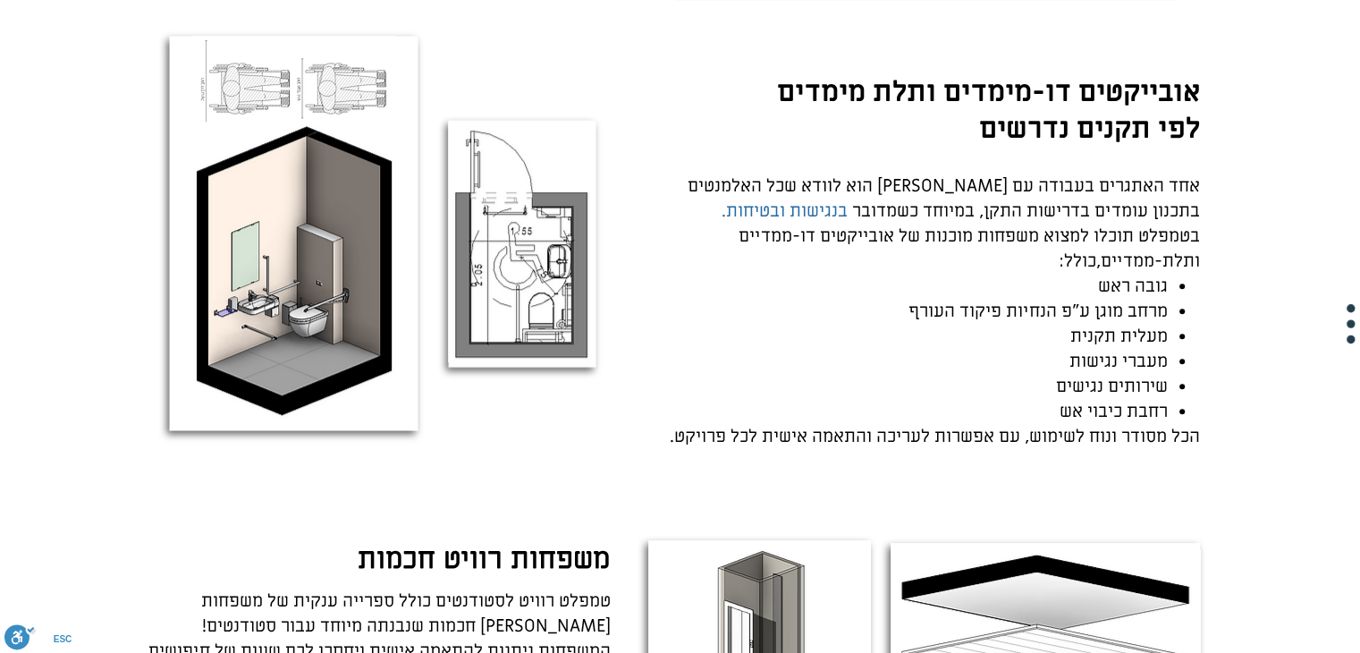
click at [973, 203] on span "אחד האתגרים בעבודה עם רוויט הוא לוודא שכל האלמנטים בתכנון עומדים בדרישות התקן, …" at bounding box center [944, 198] width 512 height 48
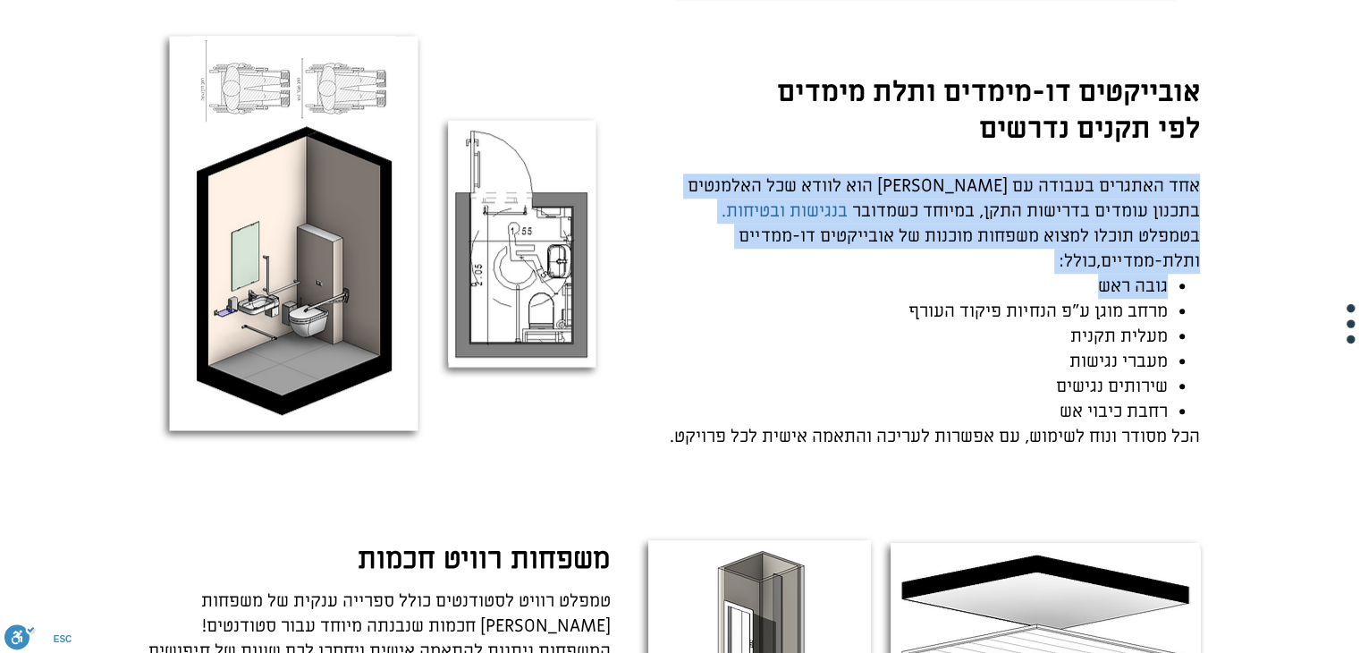
drag, startPoint x: 973, startPoint y: 203, endPoint x: 919, endPoint y: 277, distance: 92.1
click at [919, 277] on div "אחד האתגרים בעבודה עם רוויט הוא לוודא שכל האלמנטים בתכנון עומדים בדרישות התקן, …" at bounding box center [919, 311] width 563 height 275
click at [919, 277] on p "גובה ראש" at bounding box center [903, 286] width 530 height 25
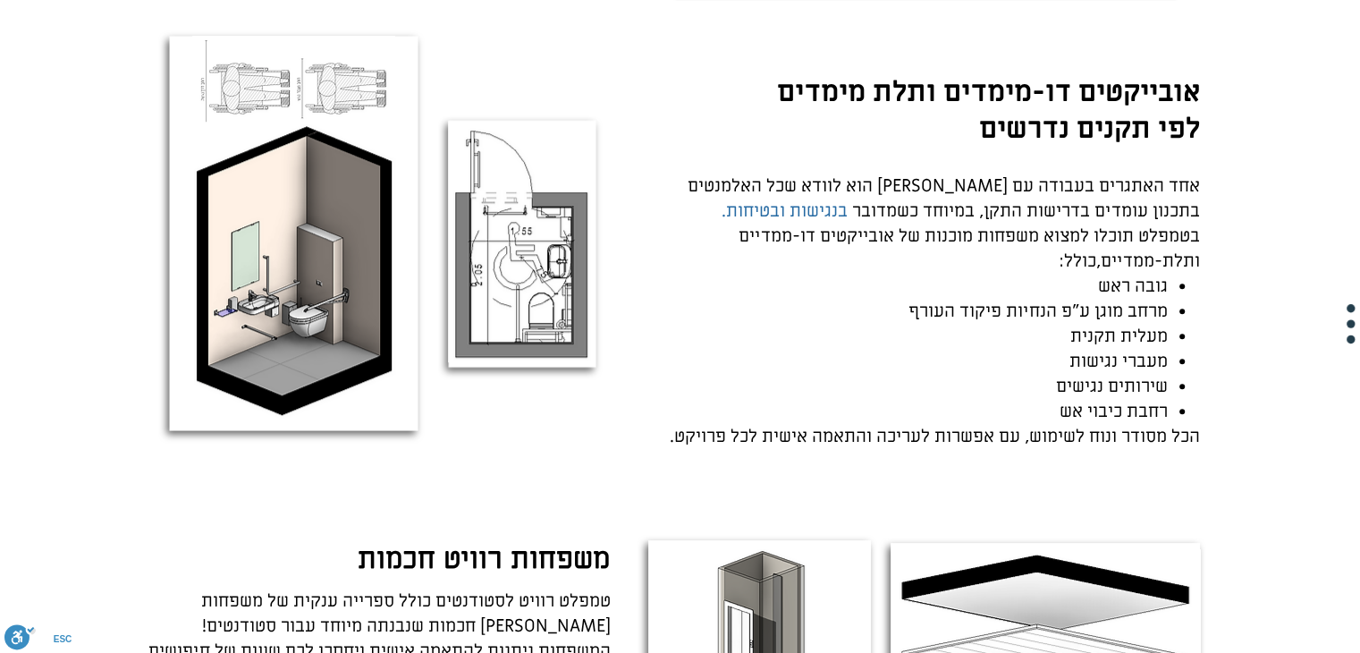
click at [919, 277] on p "גובה ראש" at bounding box center [903, 286] width 530 height 25
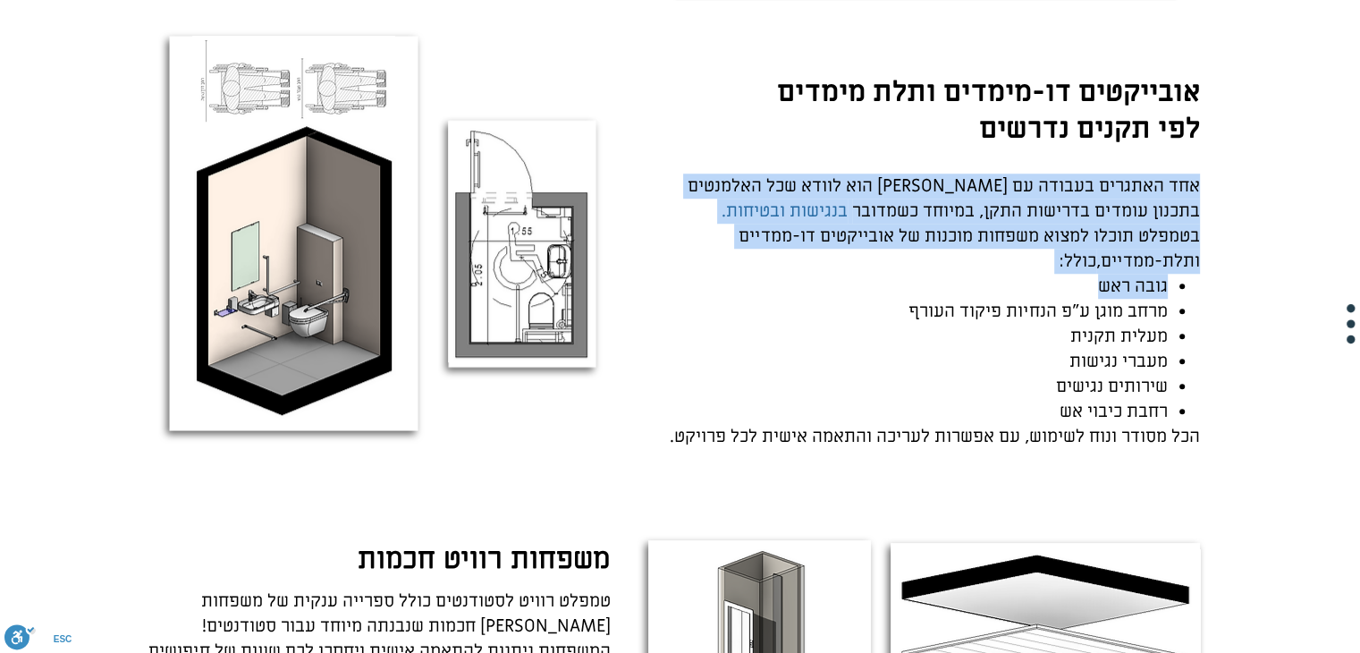
drag, startPoint x: 919, startPoint y: 277, endPoint x: 940, endPoint y: 196, distance: 84.2
click at [940, 196] on div "אחד האתגרים בעבודה עם רוויט הוא לוודא שכל האלמנטים בתכנון עומדים בדרישות התקן, …" at bounding box center [919, 311] width 563 height 275
click at [940, 196] on span "אחד האתגרים בעבודה עם רוויט הוא לוודא שכל האלמנטים בתכנון עומדים בדרישות התקן, …" at bounding box center [944, 198] width 512 height 48
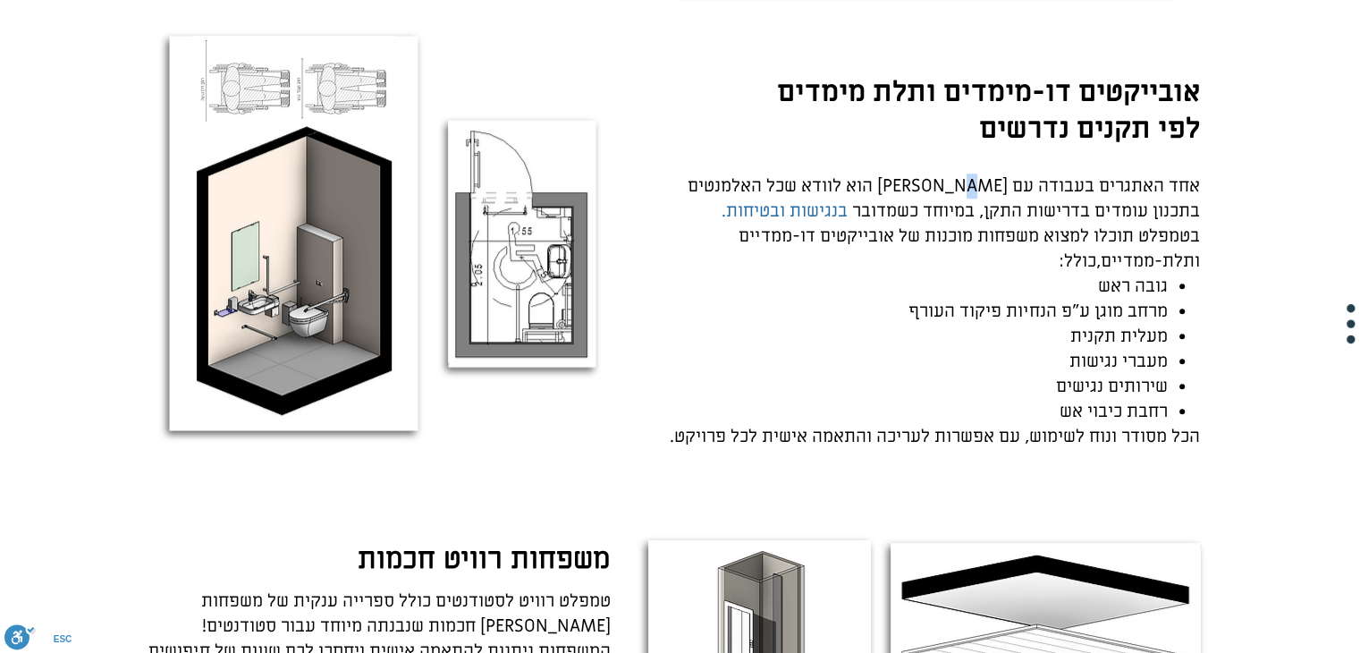
click at [940, 196] on span "אחד האתגרים בעבודה עם רוויט הוא לוודא שכל האלמנטים בתכנון עומדים בדרישות התקן, …" at bounding box center [944, 198] width 512 height 48
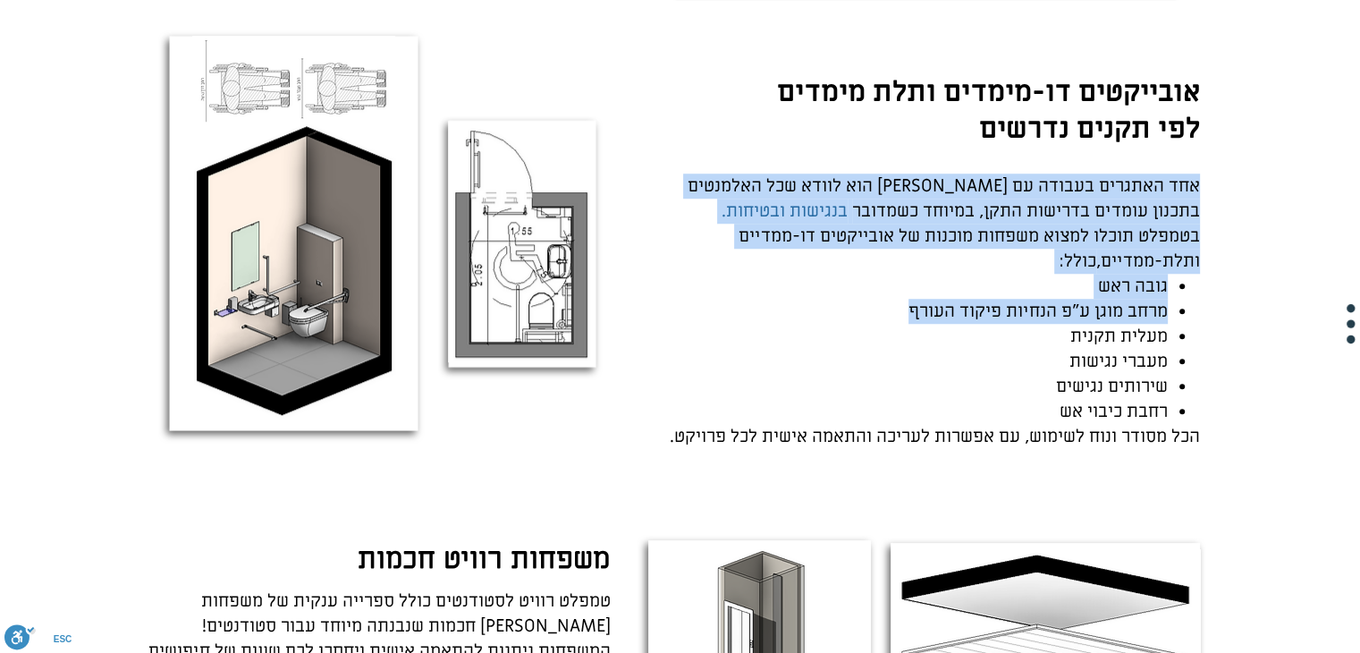
drag, startPoint x: 940, startPoint y: 196, endPoint x: 909, endPoint y: 309, distance: 117.0
click at [909, 309] on div "אחד האתגרים בעבודה עם רוויט הוא לוודא שכל האלמנטים בתכנון עומדים בדרישות התקן, …" at bounding box center [919, 311] width 563 height 275
click at [909, 309] on span "מרחב מוגן ע"פ הנחיות פיקוד העורף" at bounding box center [1038, 311] width 259 height 23
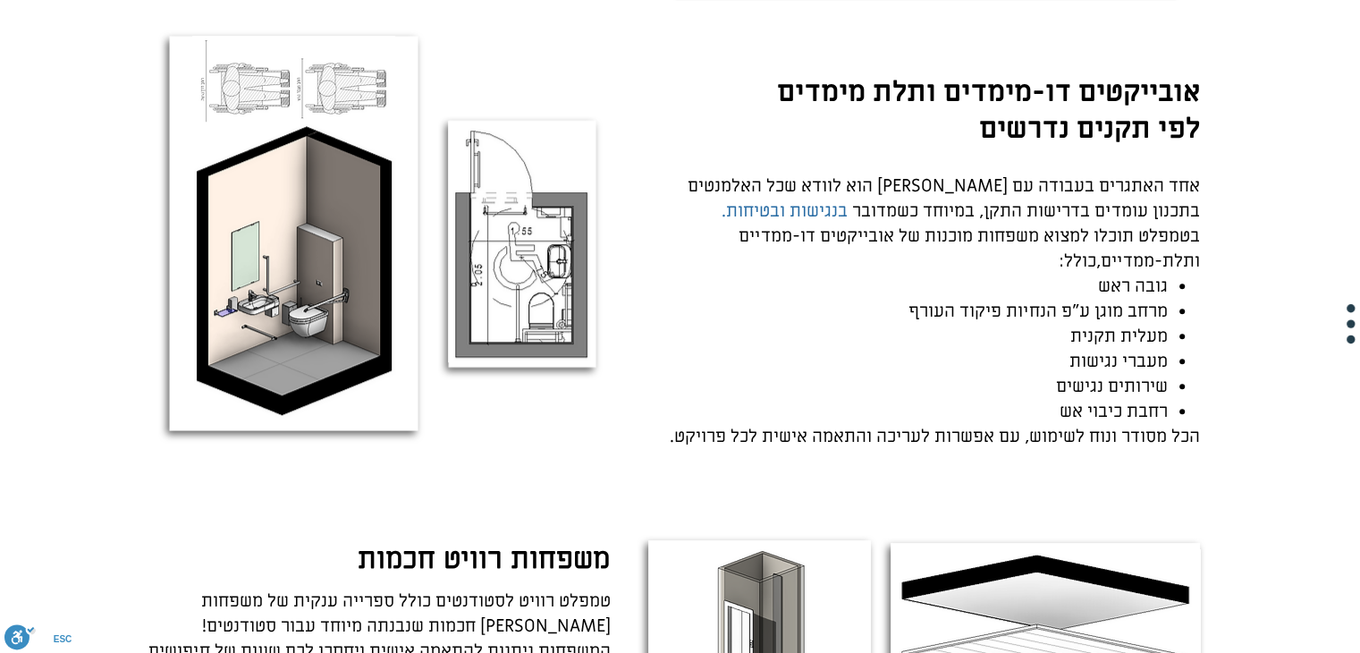
click at [909, 309] on span "מרחב מוגן ע"פ הנחיות פיקוד העורף" at bounding box center [1038, 311] width 259 height 23
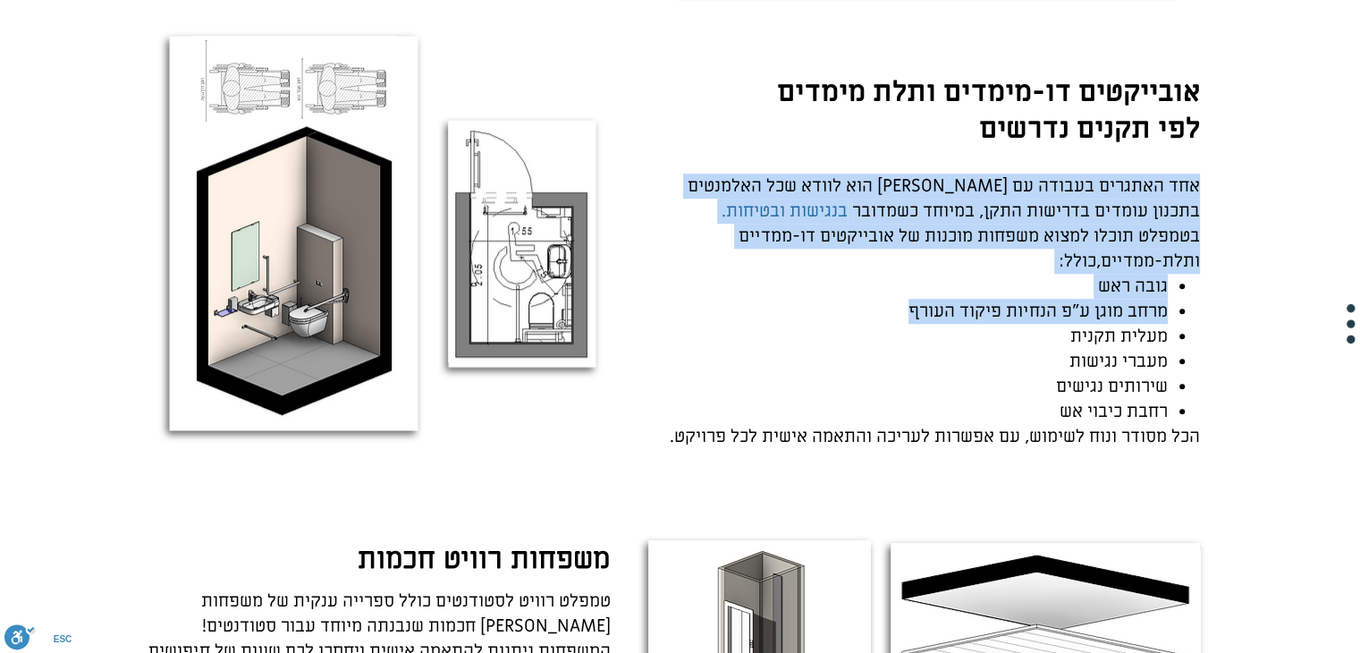
drag, startPoint x: 909, startPoint y: 309, endPoint x: 986, endPoint y: 207, distance: 127.5
click at [986, 207] on div "אחד האתגרים בעבודה עם רוויט הוא לוודא שכל האלמנטים בתכנון עומדים בדרישות התקן, …" at bounding box center [919, 311] width 563 height 275
click at [986, 207] on span "אחד האתגרים בעבודה עם רוויט הוא לוודא שכל האלמנטים בתכנון עומדים בדרישות התקן, …" at bounding box center [944, 198] width 512 height 48
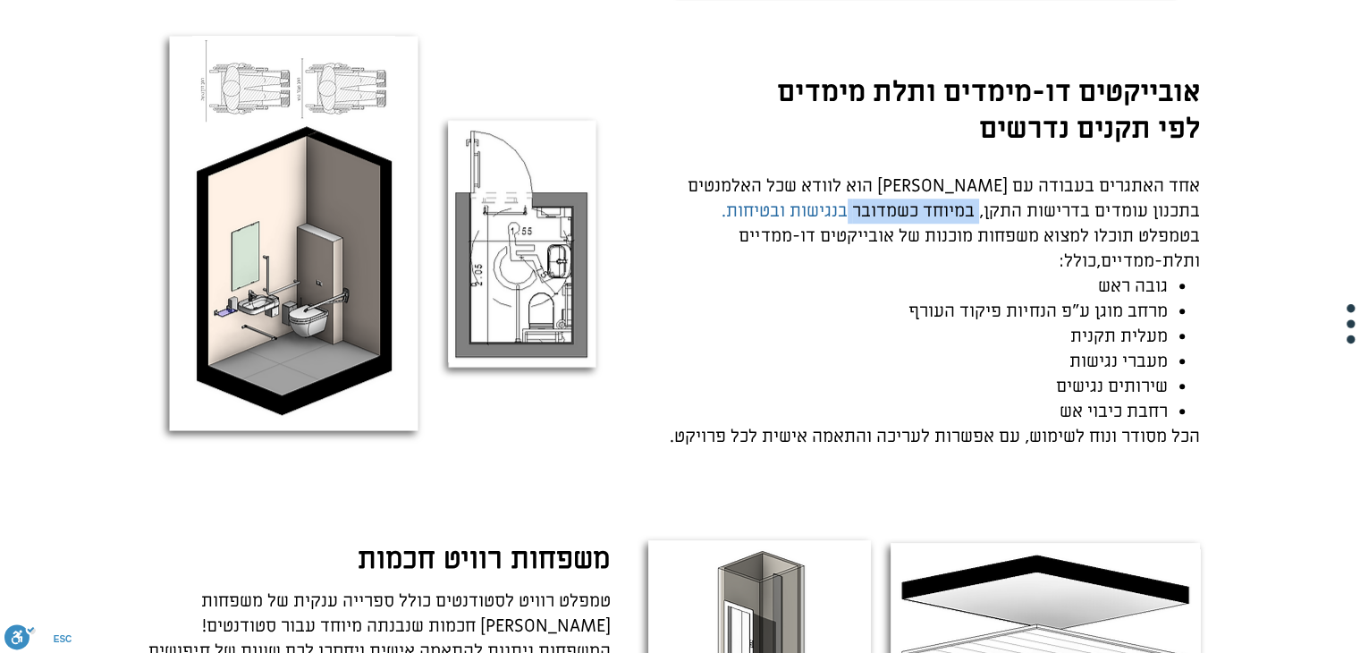
click at [986, 207] on span "אחד האתגרים בעבודה עם רוויט הוא לוודא שכל האלמנטים בתכנון עומדים בדרישות התקן, …" at bounding box center [944, 198] width 512 height 48
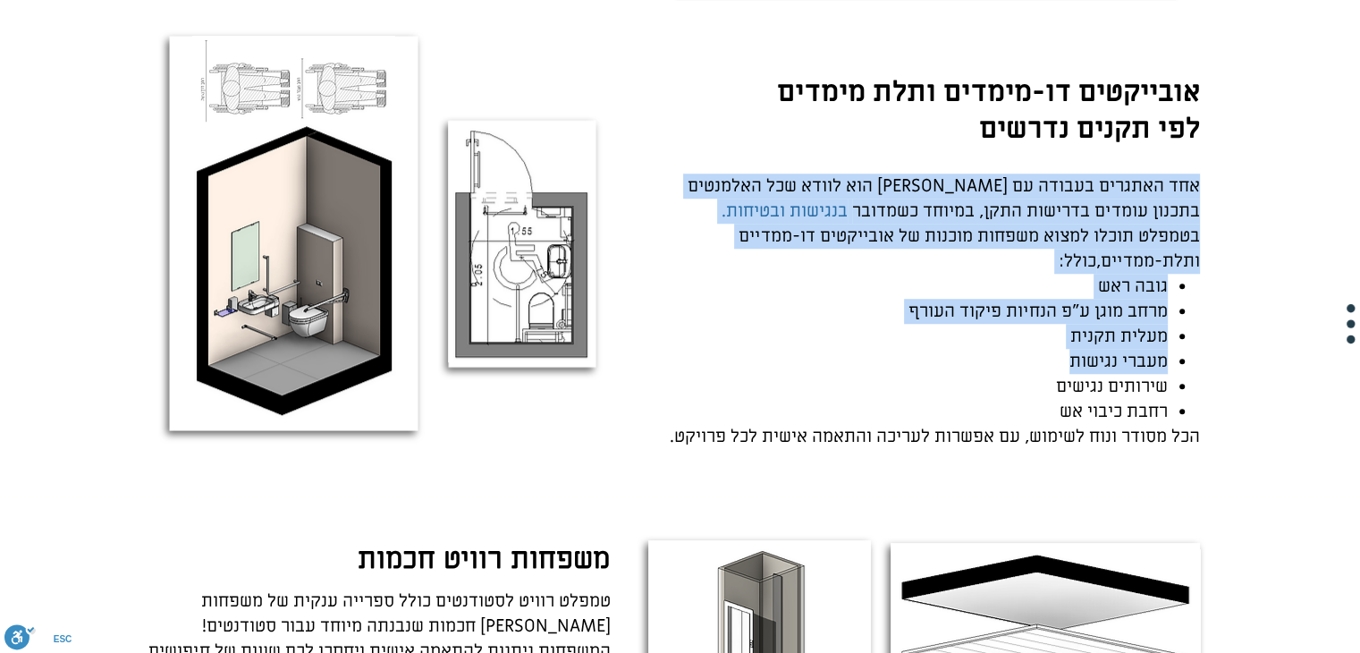
drag, startPoint x: 986, startPoint y: 207, endPoint x: 962, endPoint y: 330, distance: 124.9
click at [962, 330] on div "אחד האתגרים בעבודה עם רוויט הוא לוודא שכל האלמנטים בתכנון עומדים בדרישות התקן, …" at bounding box center [919, 311] width 563 height 275
click at [962, 330] on p "מעלית תקנית" at bounding box center [903, 336] width 530 height 25
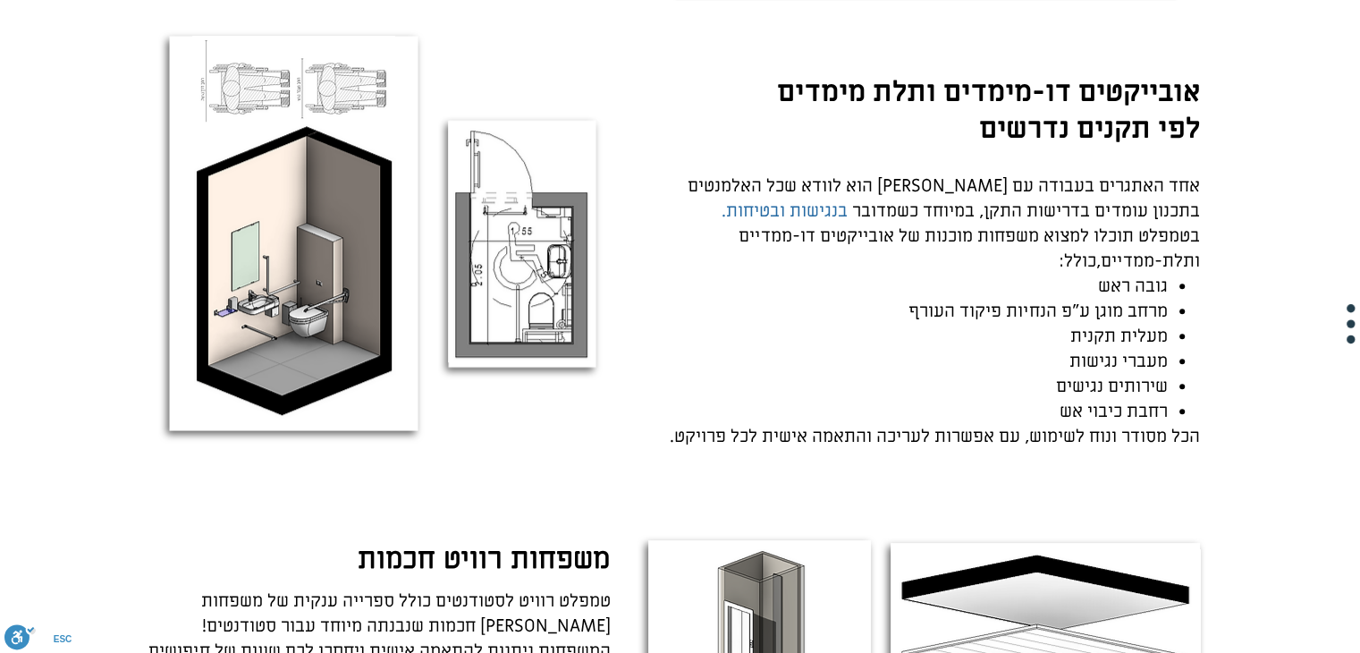
click at [962, 330] on p "מעלית תקנית" at bounding box center [903, 336] width 530 height 25
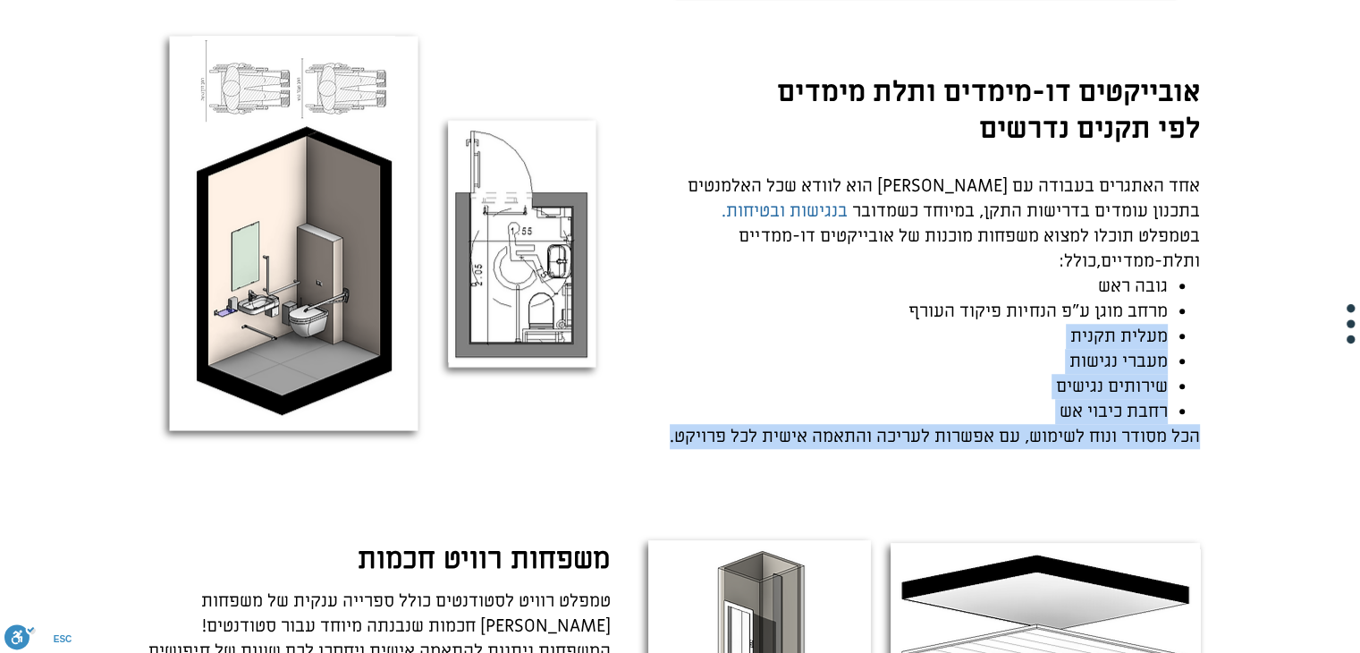
drag, startPoint x: 962, startPoint y: 330, endPoint x: 958, endPoint y: 431, distance: 101.2
click at [958, 431] on div "אחד האתגרים בעבודה עם רוויט הוא לוודא שכל האלמנטים בתכנון עומדים בדרישות התקן, …" at bounding box center [919, 311] width 563 height 275
click at [958, 431] on span "הכל מסודר ונוח לשימוש, עם אפשרות לעריכה והתאמה אישית לכל פרויקט." at bounding box center [935, 436] width 530 height 23
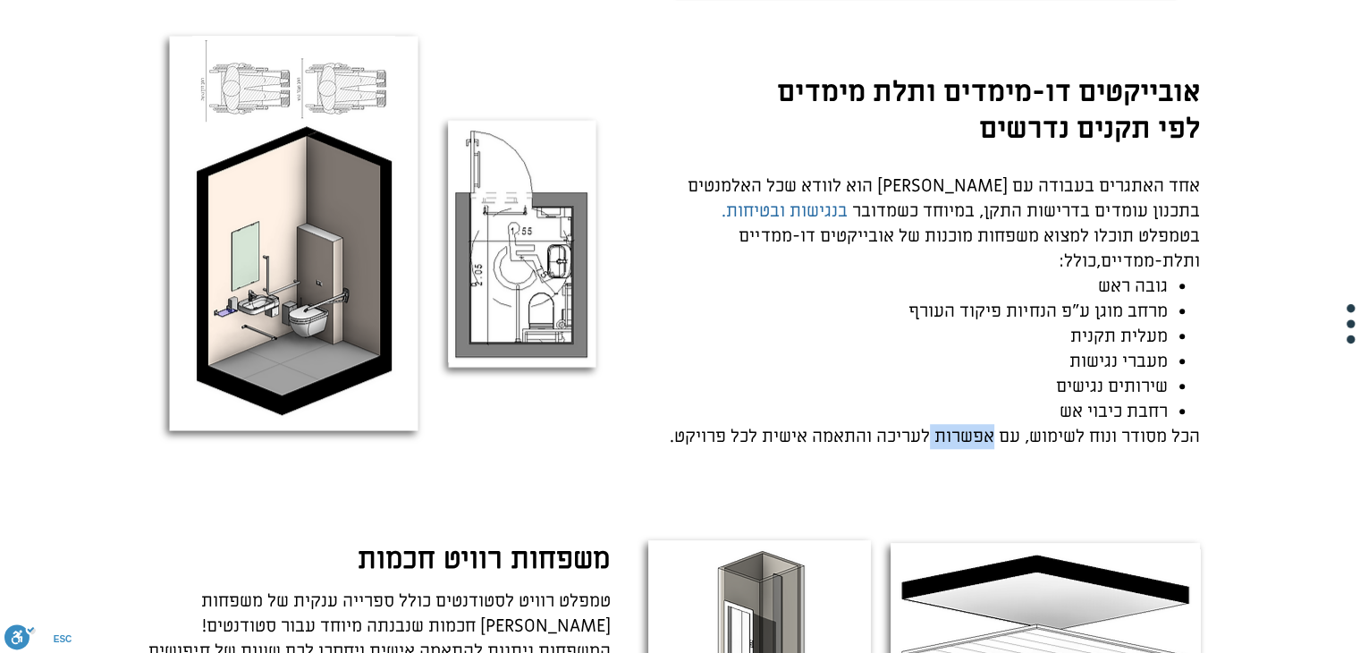
click at [958, 431] on span "הכל מסודר ונוח לשימוש, עם אפשרות לעריכה והתאמה אישית לכל פרויקט." at bounding box center [935, 436] width 530 height 23
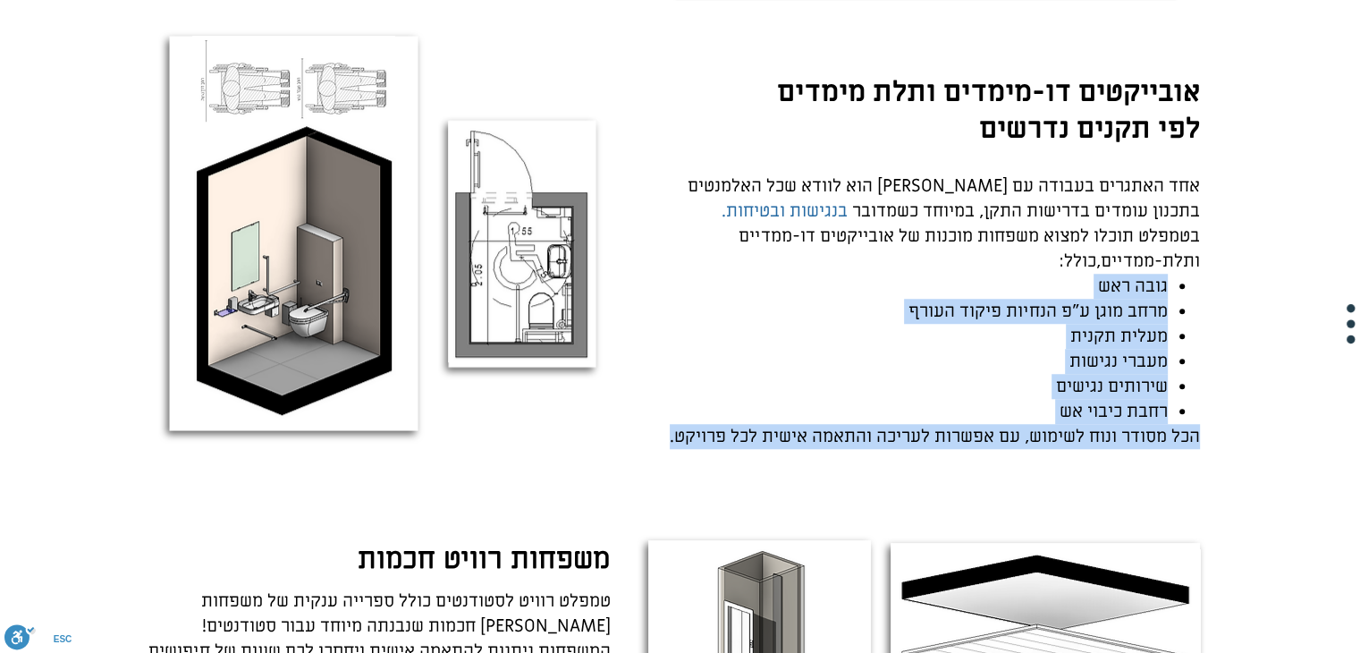
drag, startPoint x: 958, startPoint y: 431, endPoint x: 987, endPoint y: 292, distance: 141.7
click at [987, 292] on div "אחד האתגרים בעבודה עם רוויט הוא לוודא שכל האלמנטים בתכנון עומדים בדרישות התקן, …" at bounding box center [919, 311] width 563 height 275
click at [987, 292] on p "גובה ראש" at bounding box center [903, 286] width 530 height 25
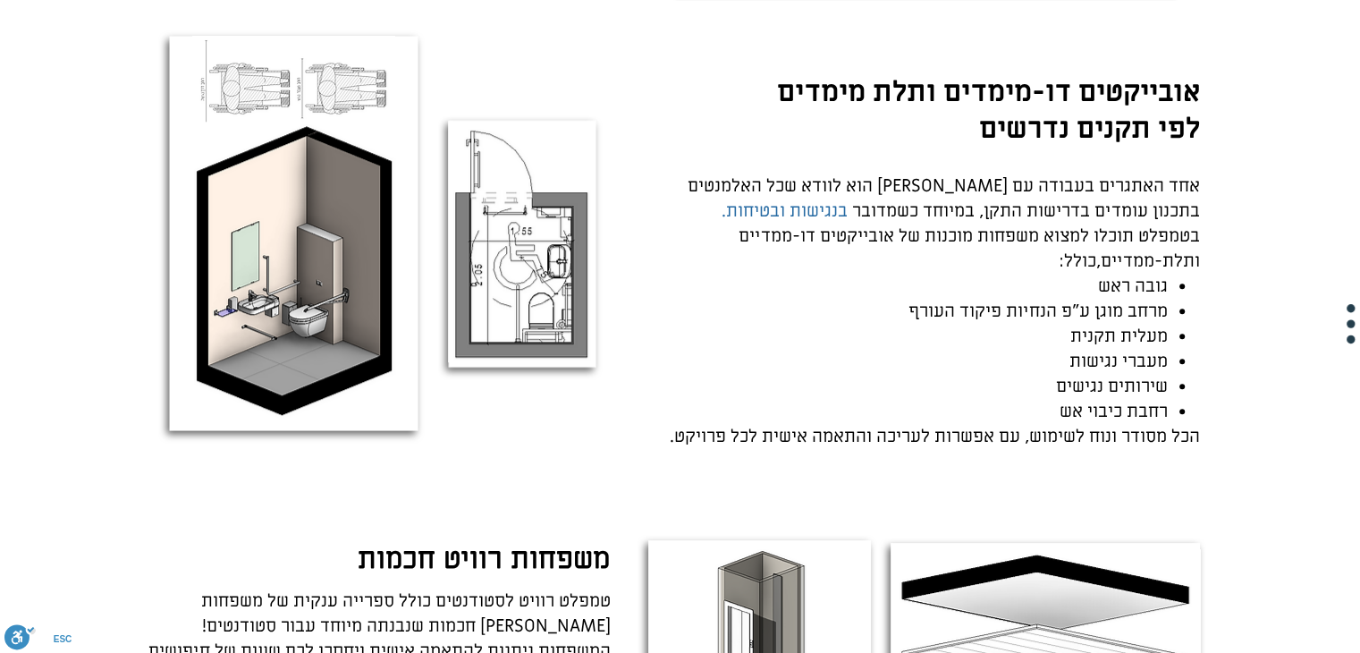
click at [987, 292] on p "גובה ראש" at bounding box center [903, 286] width 530 height 25
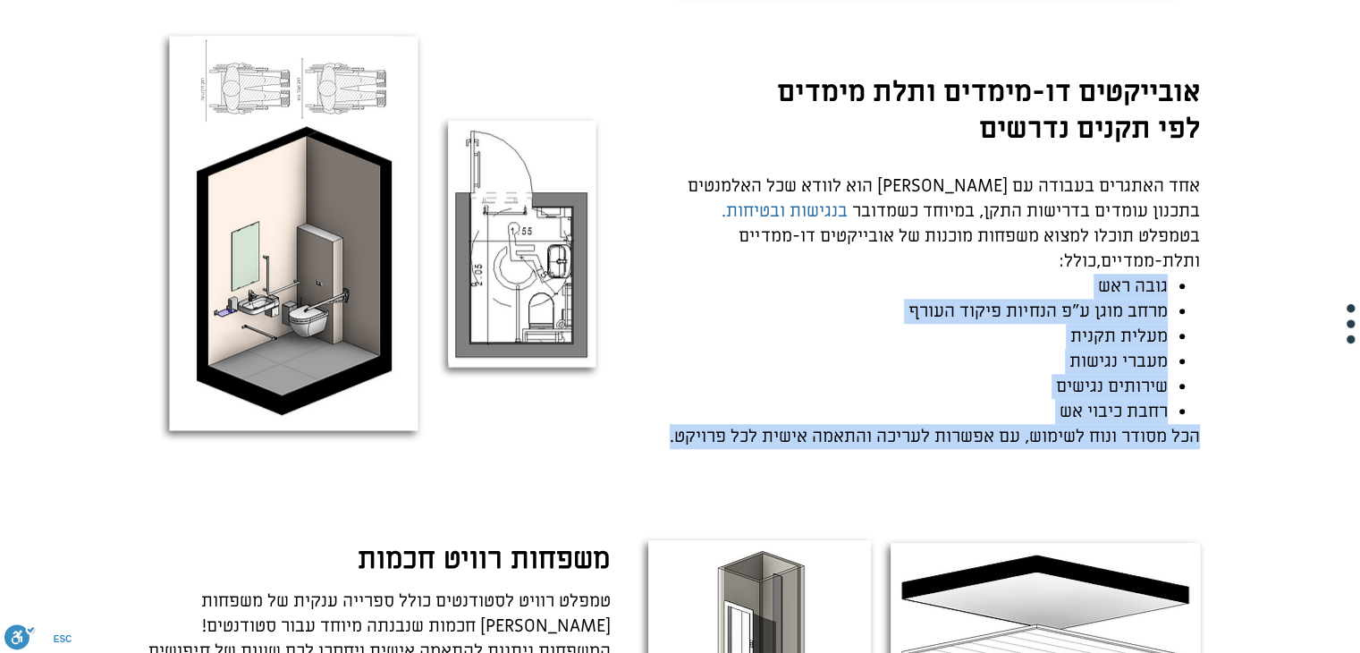
drag, startPoint x: 987, startPoint y: 292, endPoint x: 985, endPoint y: 423, distance: 130.6
click at [985, 423] on div "אחד האתגרים בעבודה עם רוויט הוא לוודא שכל האלמנטים בתכנון עומדים בדרישות התקן, …" at bounding box center [919, 311] width 563 height 275
click at [985, 425] on span "הכל מסודר ונוח לשימוש, עם אפשרות לעריכה והתאמה אישית לכל פרויקט." at bounding box center [935, 436] width 530 height 23
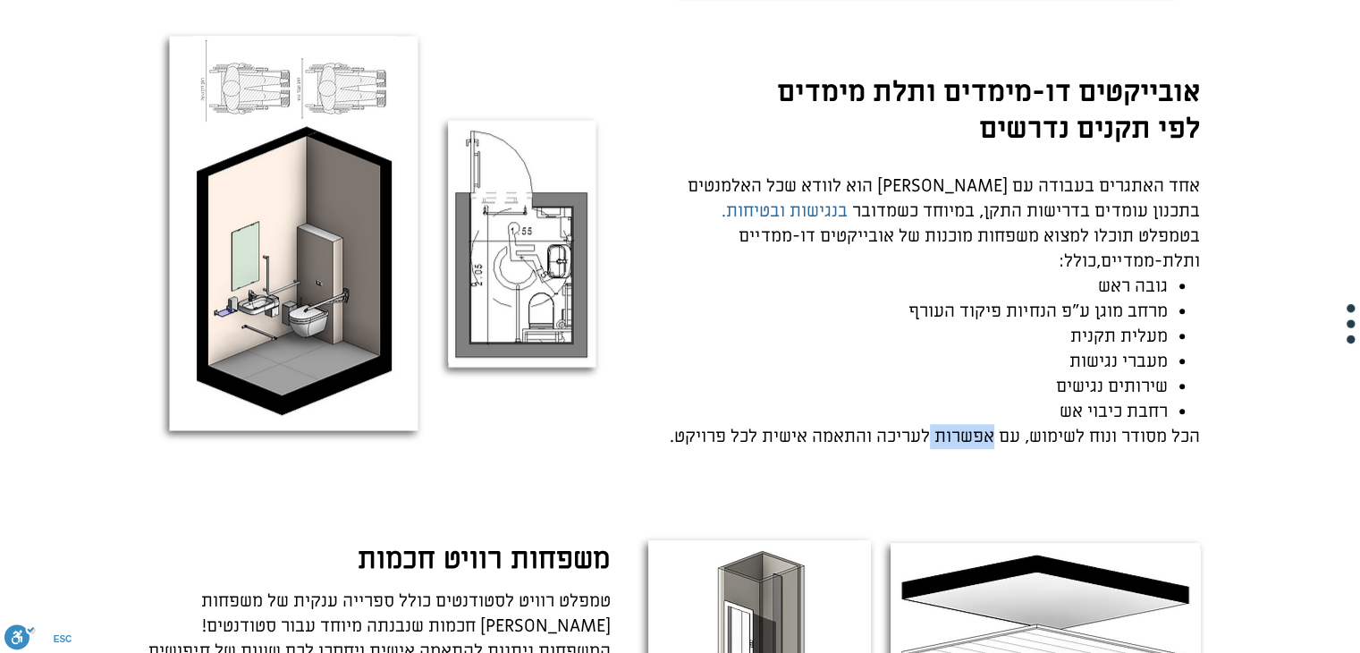
click at [985, 425] on span "הכל מסודר ונוח לשימוש, עם אפשרות לעריכה והתאמה אישית לכל פרויקט." at bounding box center [935, 436] width 530 height 23
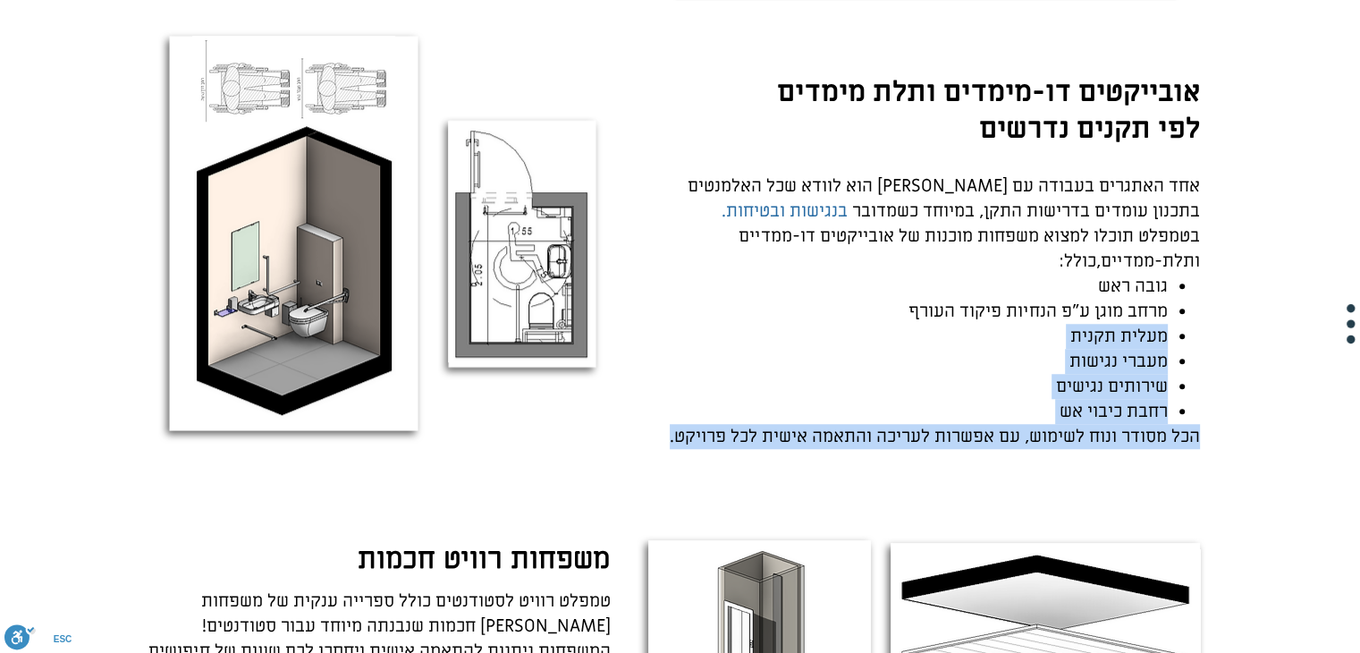
drag, startPoint x: 985, startPoint y: 423, endPoint x: 987, endPoint y: 332, distance: 91.3
click at [987, 332] on div "אחד האתגרים בעבודה עם רוויט הוא לוודא שכל האלמנטים בתכנון עומדים בדרישות התקן, …" at bounding box center [919, 311] width 563 height 275
click at [987, 332] on p "מעלית תקנית" at bounding box center [903, 336] width 530 height 25
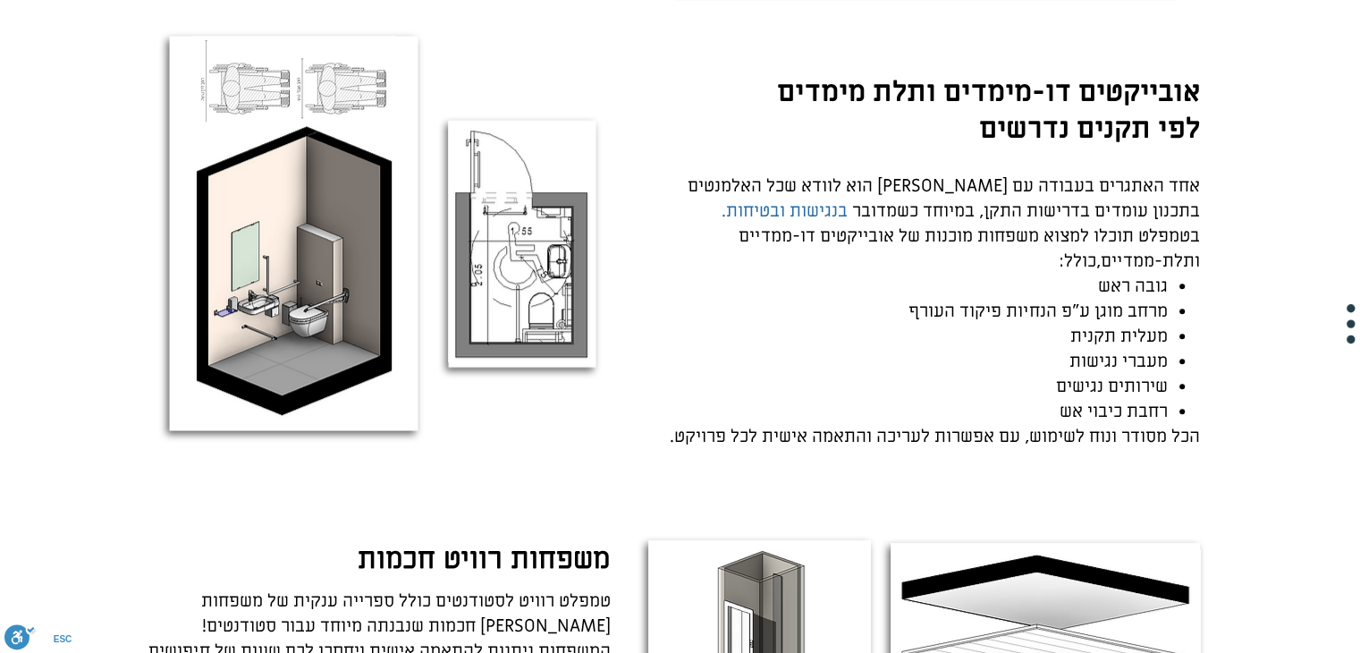
click at [987, 332] on p "מעלית תקנית" at bounding box center [903, 336] width 530 height 25
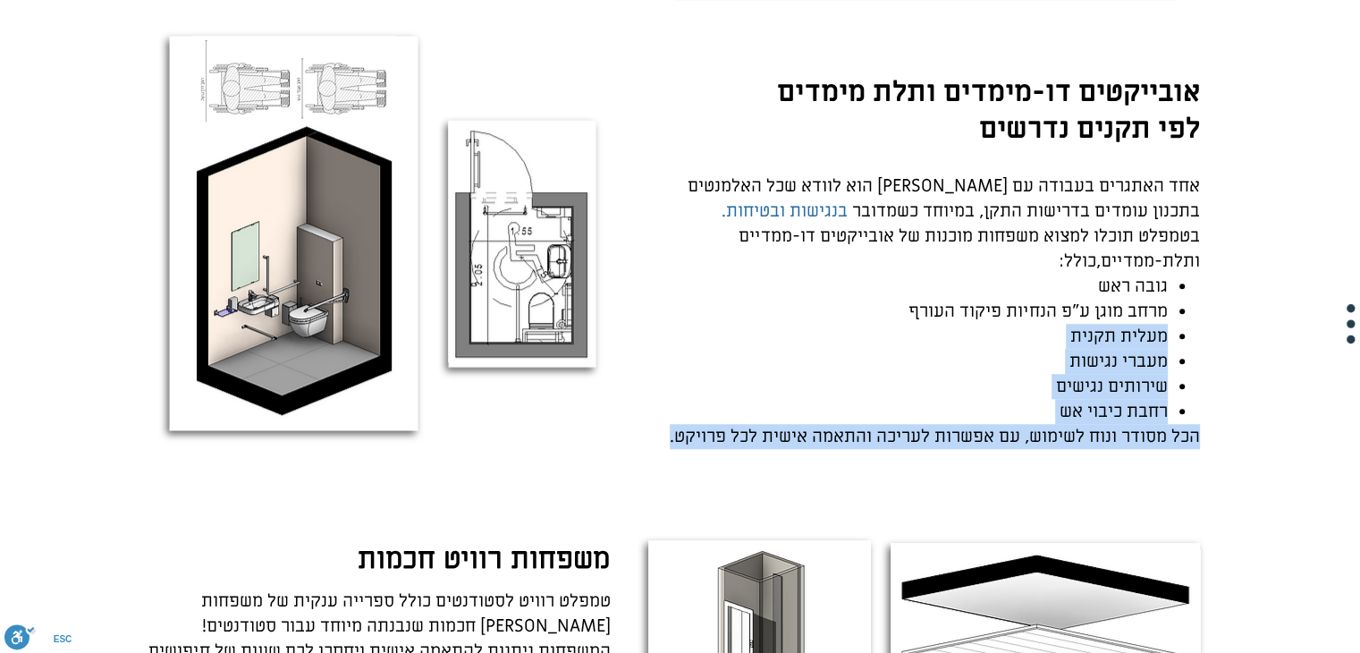
drag, startPoint x: 987, startPoint y: 332, endPoint x: 997, endPoint y: 445, distance: 114.0
click at [997, 445] on div "אחד האתגרים בעבודה עם רוויט הוא לוודא שכל האלמנטים בתכנון עומדים בדרישות התקן, …" at bounding box center [919, 311] width 563 height 275
click at [997, 445] on span "הכל מסודר ונוח לשימוש, עם אפשרות לעריכה והתאמה אישית לכל פרויקט." at bounding box center [935, 436] width 530 height 23
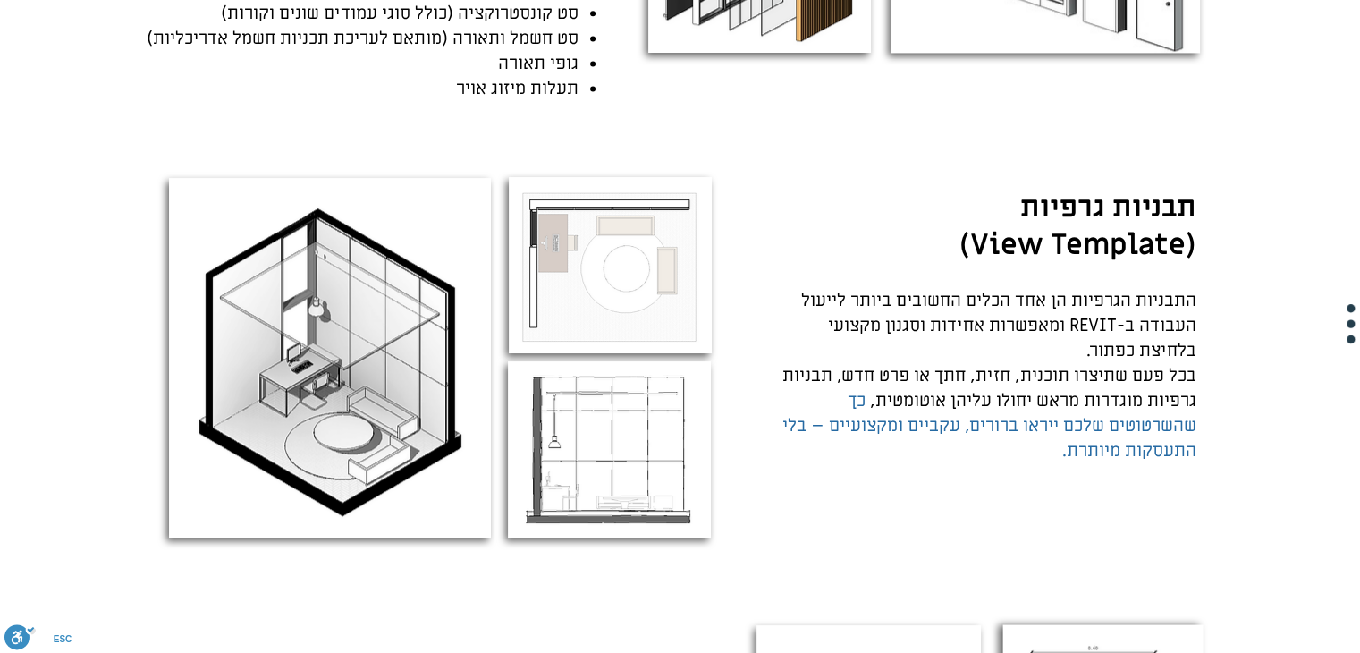
scroll to position [2540, 0]
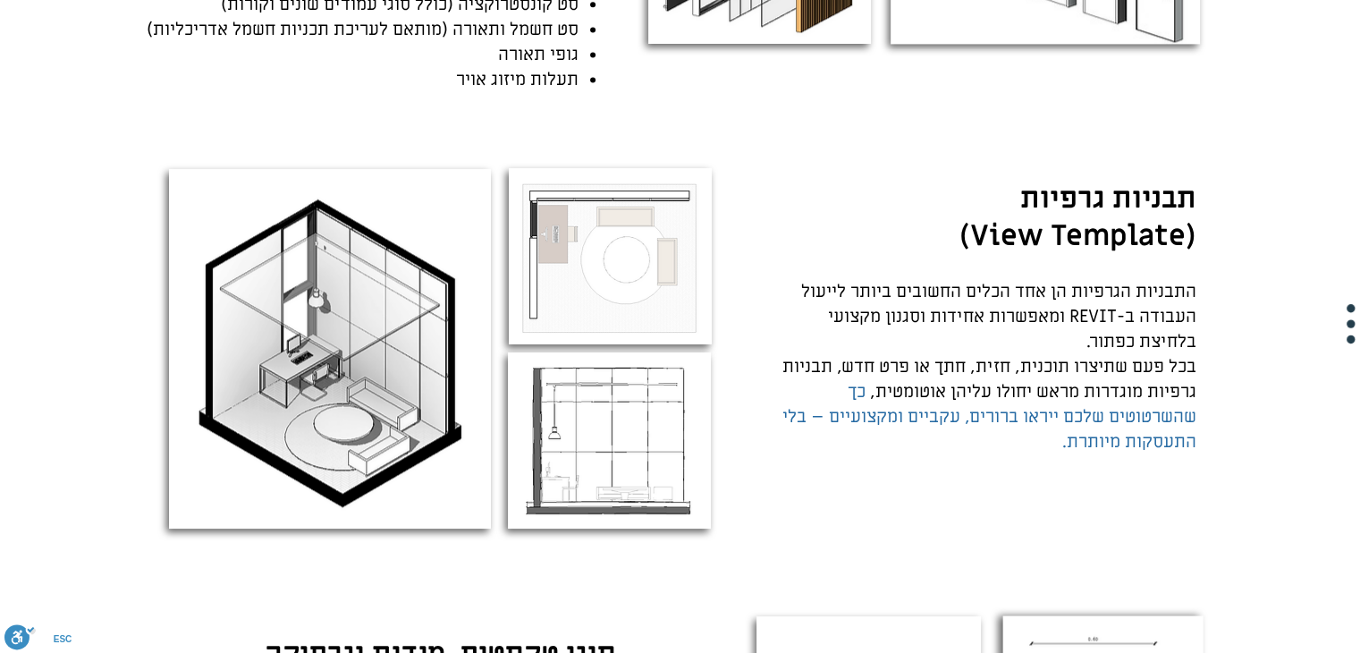
click at [1093, 355] on span "בכל פעם שתיצרו תוכנית, חזית, חתך או פרט חדש, תבניות גרפיות מוגדרות מראש יחולו ע…" at bounding box center [990, 404] width 414 height 98
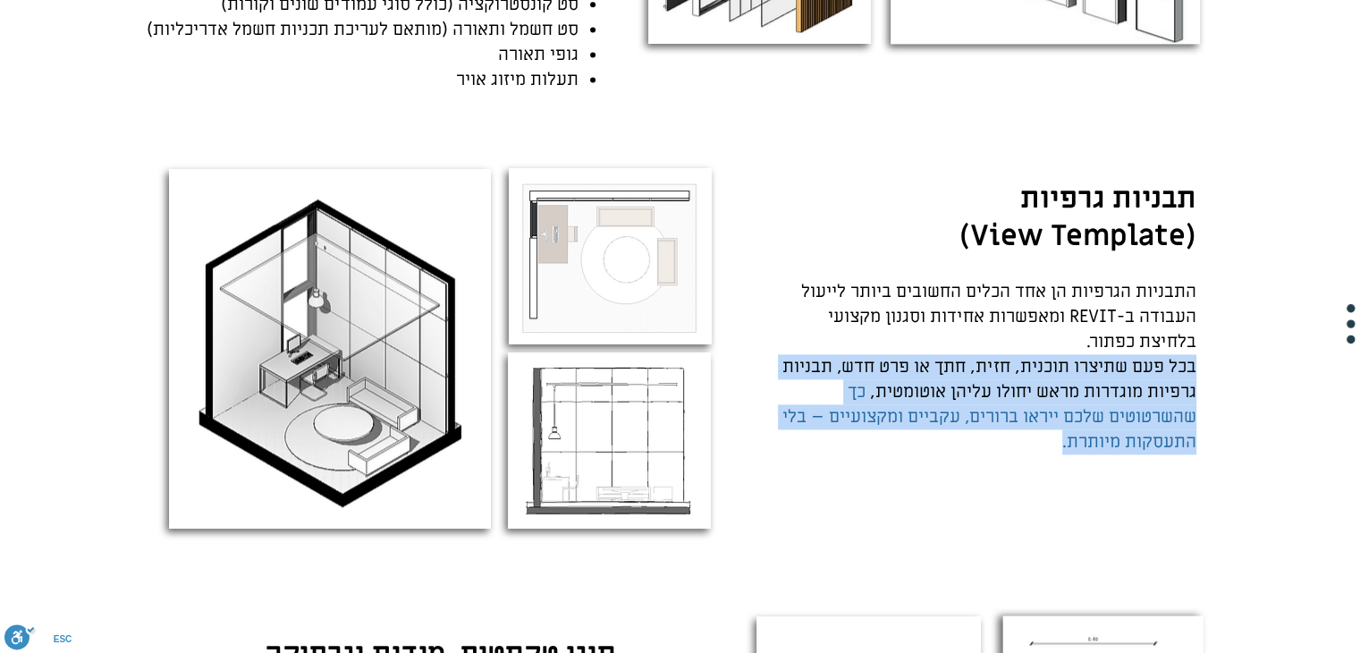
drag, startPoint x: 1093, startPoint y: 355, endPoint x: 1084, endPoint y: 426, distance: 71.2
click at [1084, 426] on span "בכל פעם שתיצרו תוכנית, חזית, חתך או פרט חדש, תבניות גרפיות מוגדרות מראש יחולו ע…" at bounding box center [990, 404] width 414 height 98
click at [1084, 426] on span "כך שהשרטוטים שלכם ייראו ברורים, עקביים ומקצועיים – בלי התעסקות מיותרת." at bounding box center [990, 416] width 414 height 73
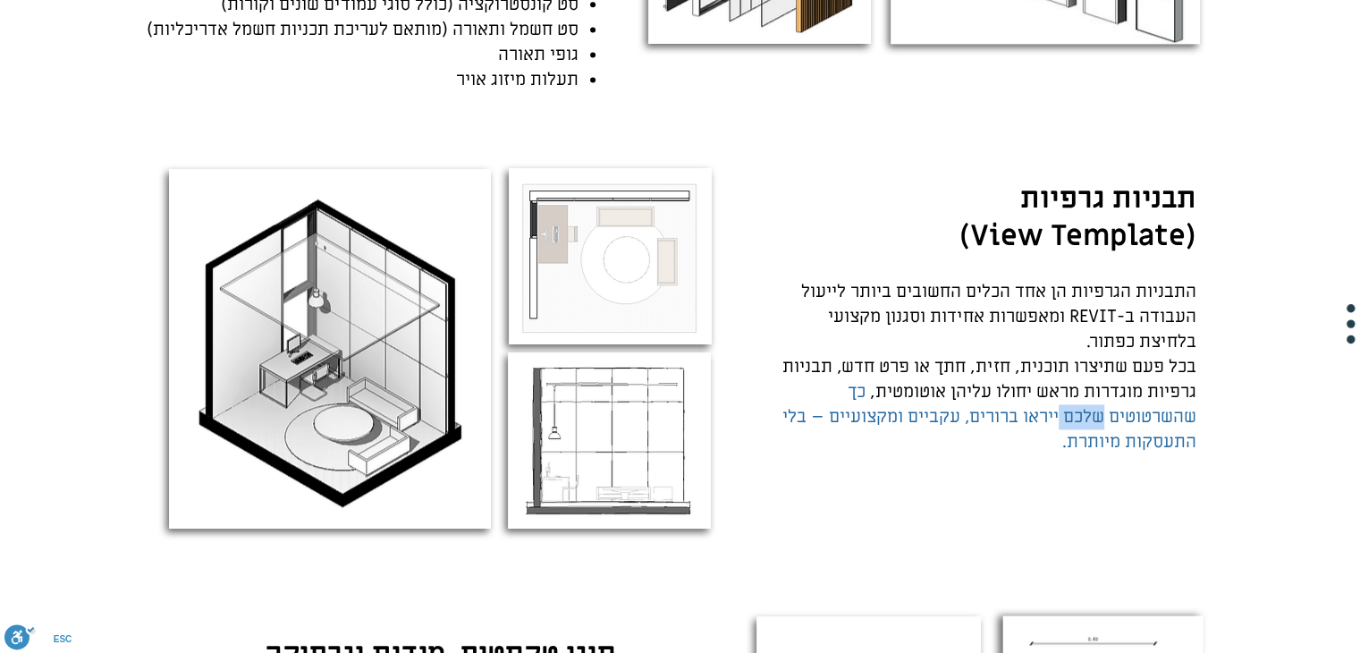
click at [1084, 426] on span "כך שהשרטוטים שלכם ייראו ברורים, עקביים ומקצועיים – בלי התעסקות מיותרת." at bounding box center [990, 416] width 414 height 73
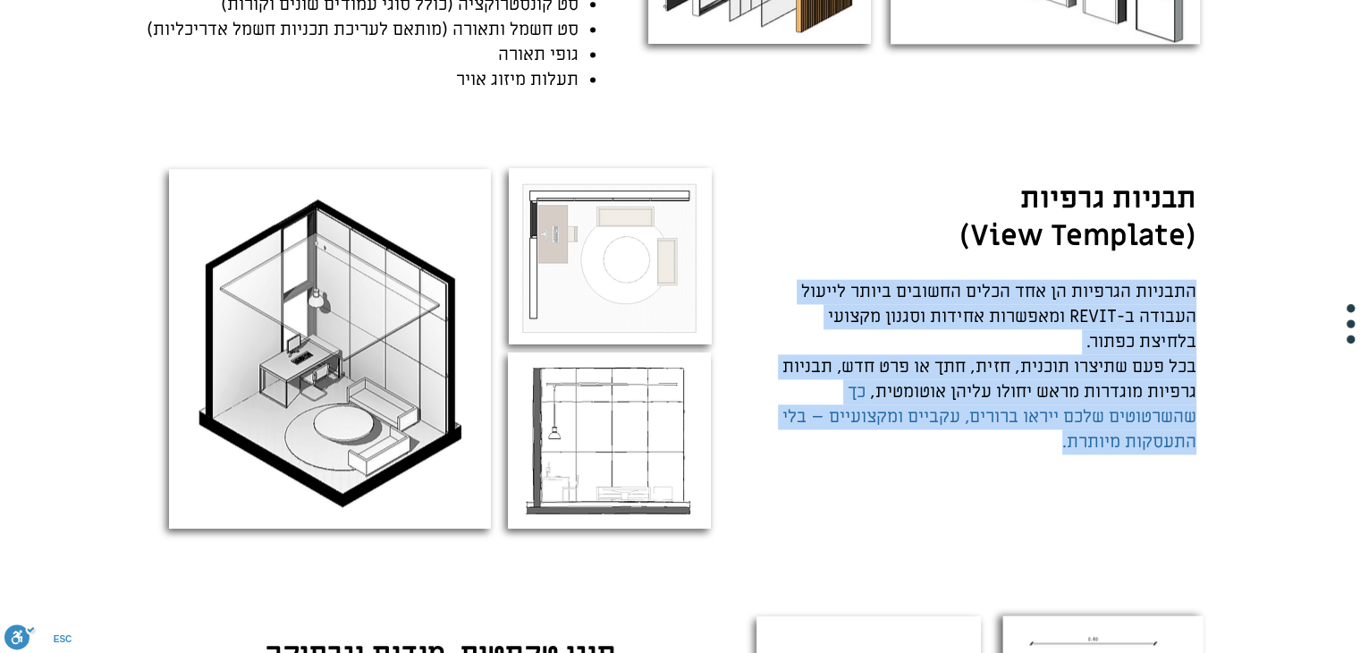
drag, startPoint x: 1084, startPoint y: 426, endPoint x: 1111, endPoint y: 308, distance: 121.1
click at [1111, 308] on div "התבניות הגרפיות הן אחד הכלים החשובים ביותר לייעול העבודה ב-REVIT ומאפשרות אחידו…" at bounding box center [988, 366] width 418 height 175
click at [1111, 308] on span "התבניות הגרפיות הן אחד הכלים החשובים ביותר לייעול העבודה ב-REVIT ומאפשרות אחידו…" at bounding box center [998, 316] width 395 height 73
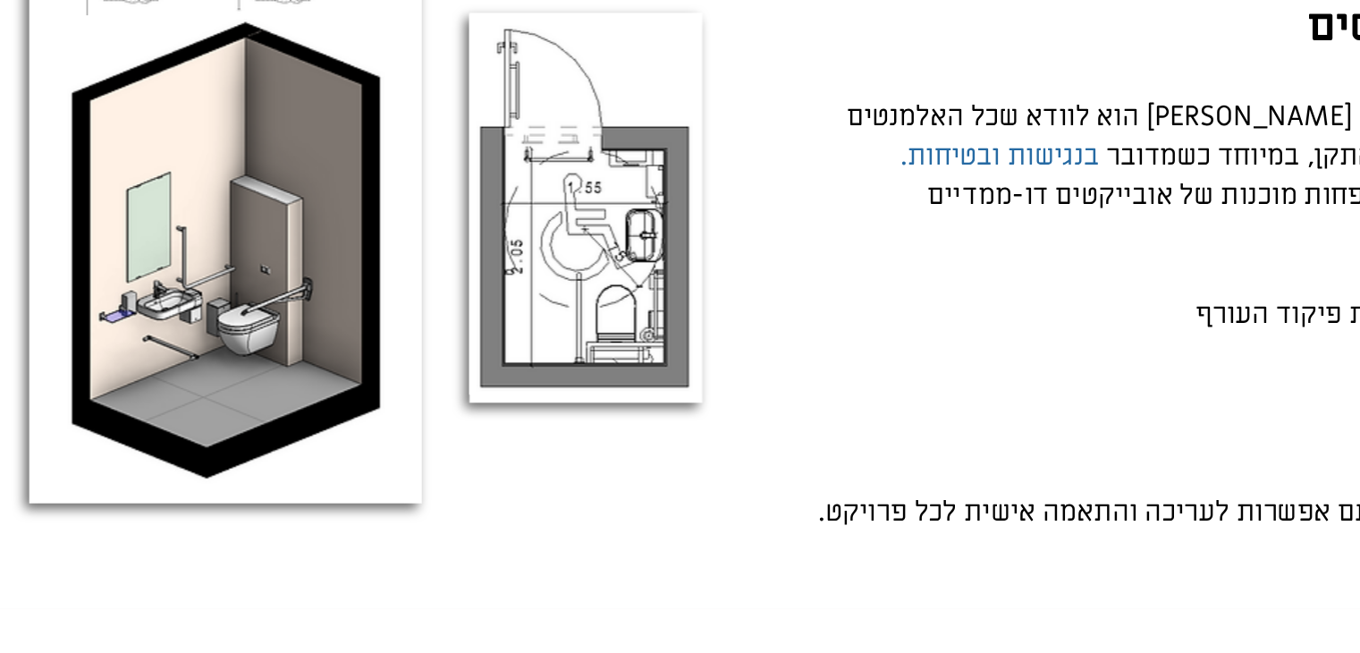
scroll to position [1509, 0]
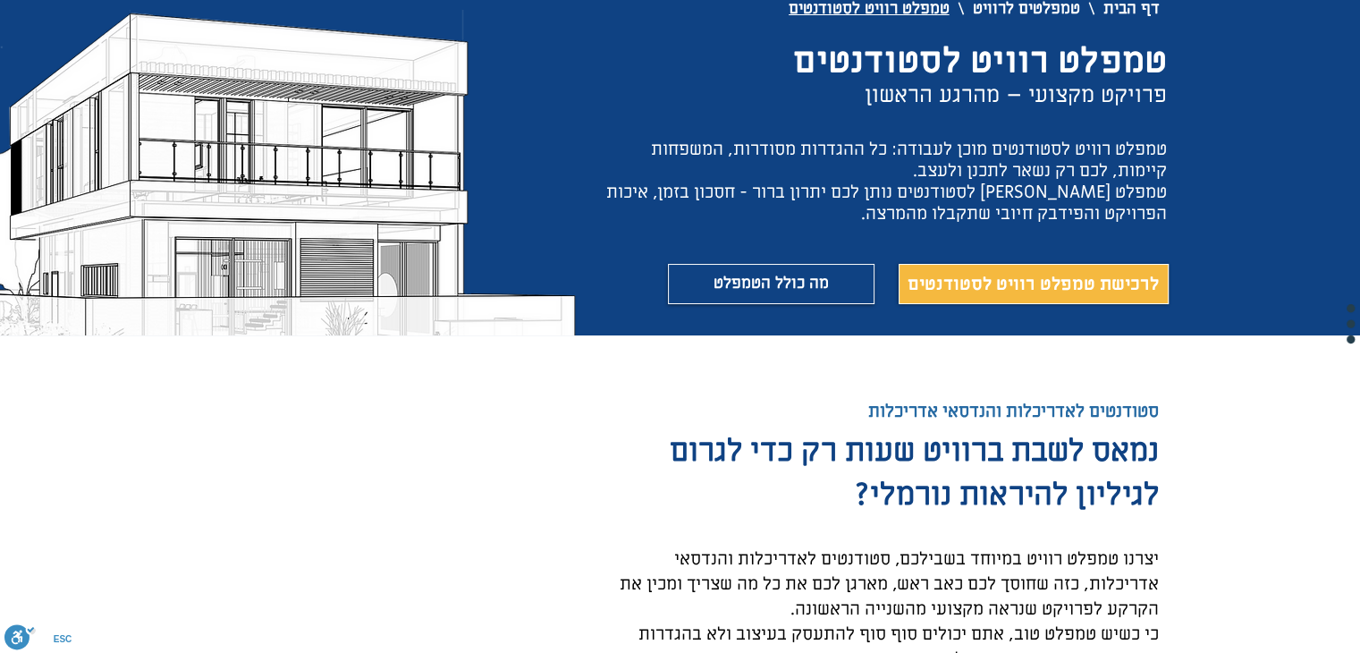
scroll to position [179, 0]
